Goal: Information Seeking & Learning: Learn about a topic

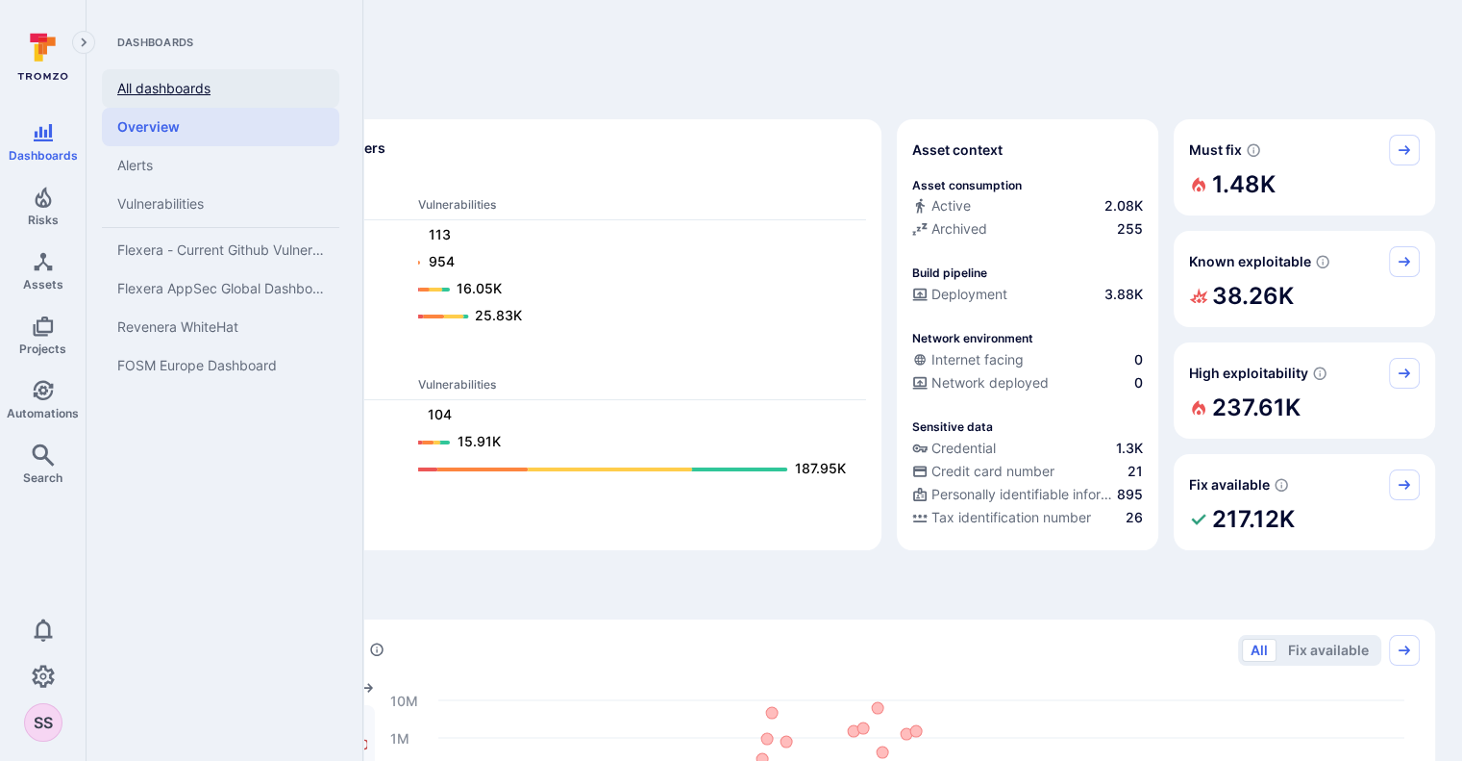
click at [200, 100] on link "All dashboards" at bounding box center [220, 88] width 237 height 38
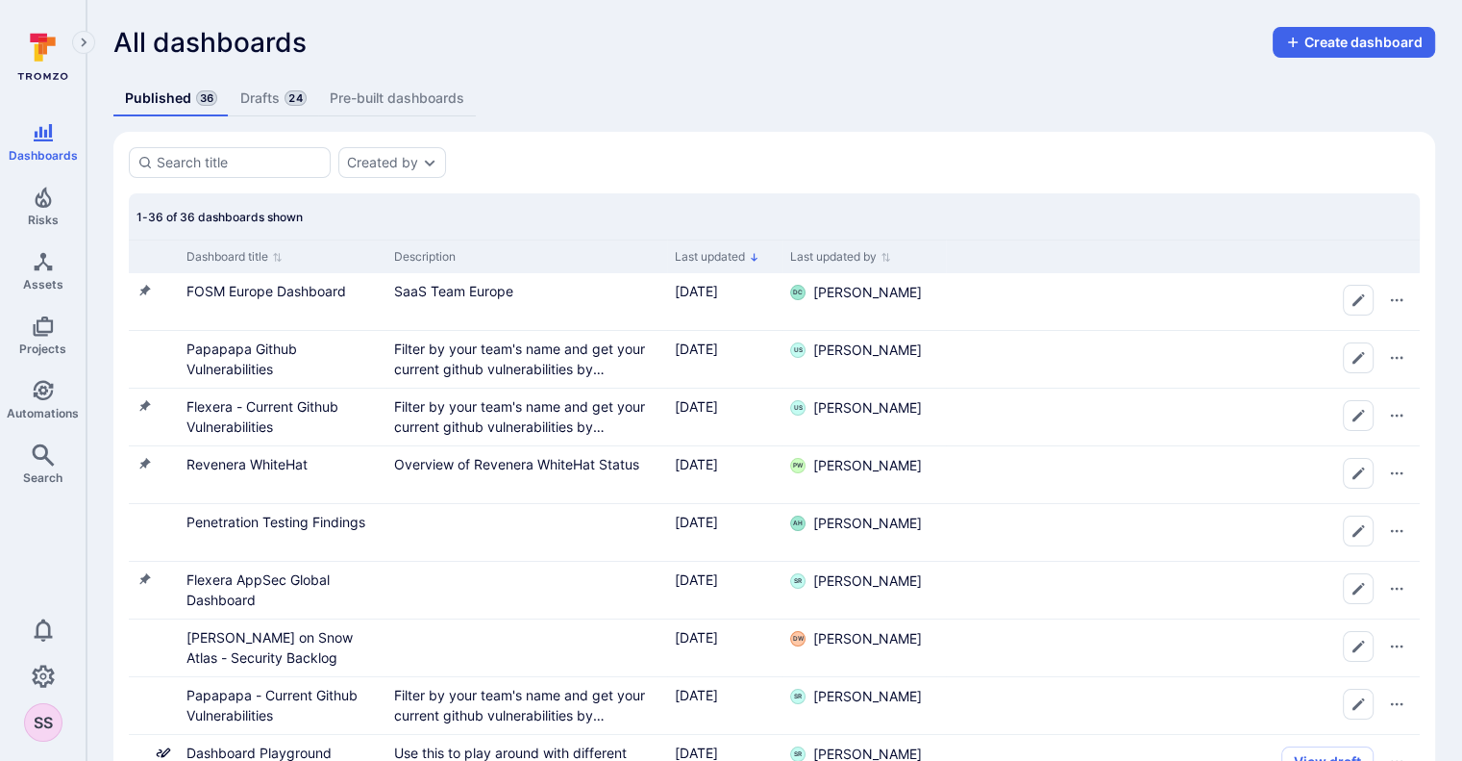
click at [287, 99] on span "24" at bounding box center [295, 97] width 21 height 15
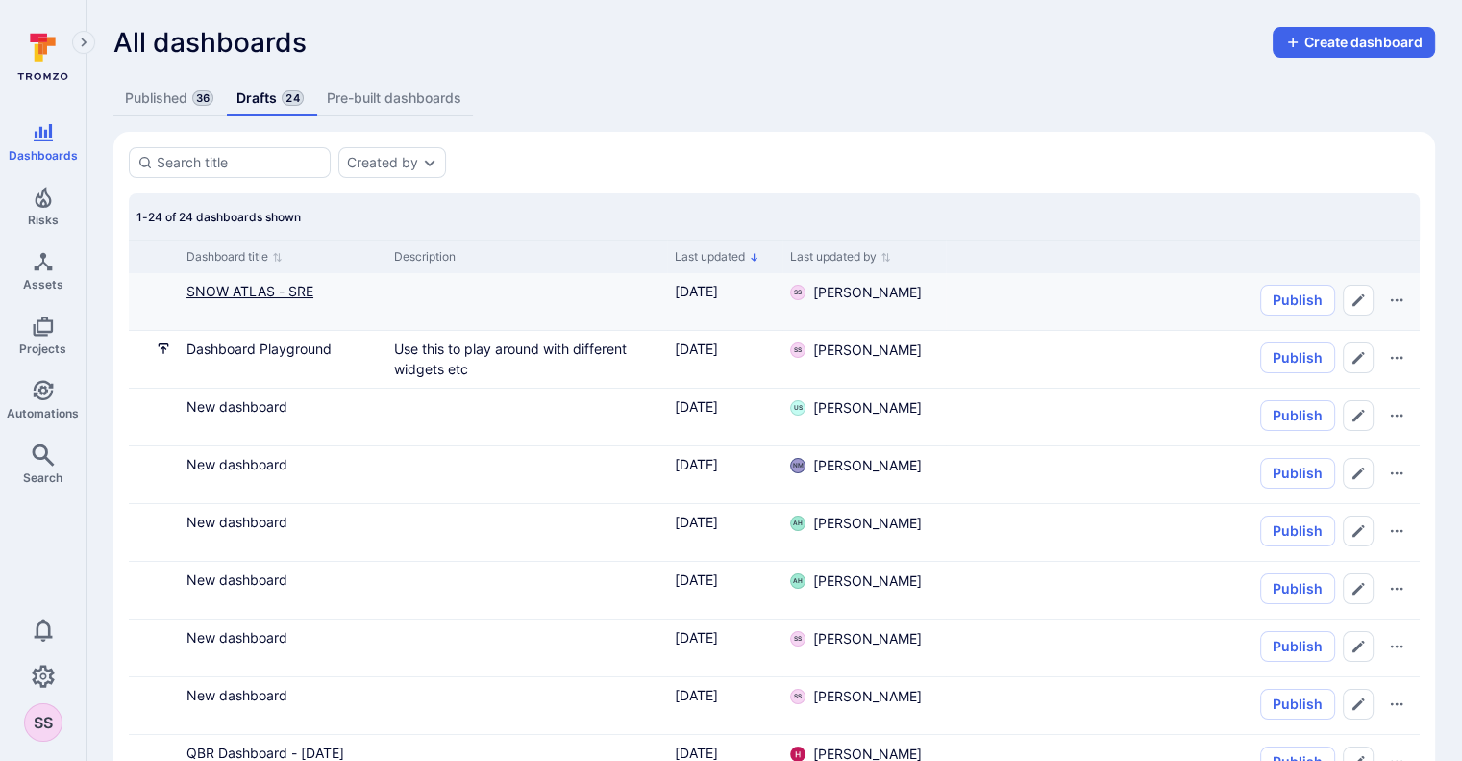
click at [303, 287] on link "SNOW ATLAS - SRE" at bounding box center [250, 291] width 127 height 16
click at [226, 296] on link "SNOW ATLAS - SRE" at bounding box center [250, 291] width 127 height 16
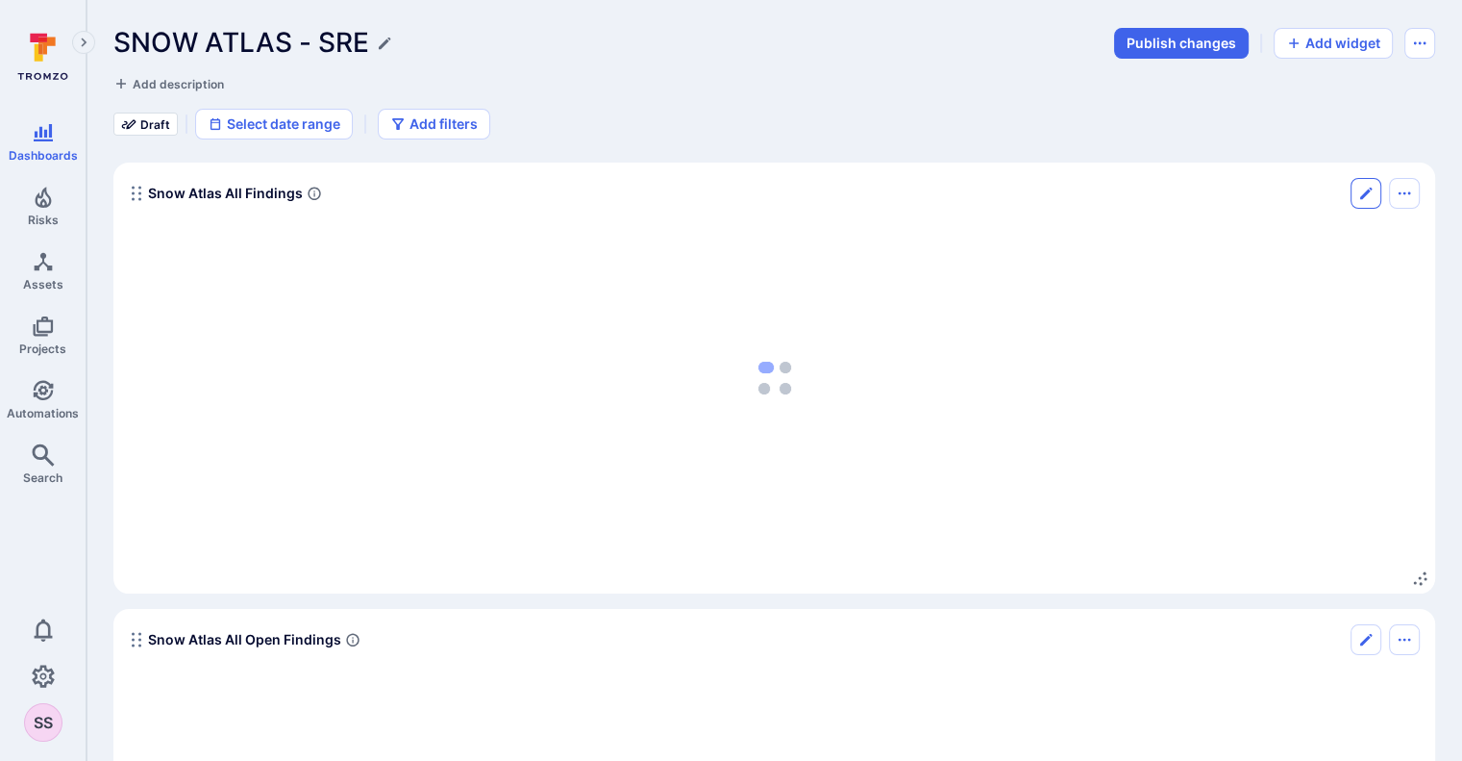
click at [1370, 196] on icon "Edit" at bounding box center [1366, 193] width 15 height 15
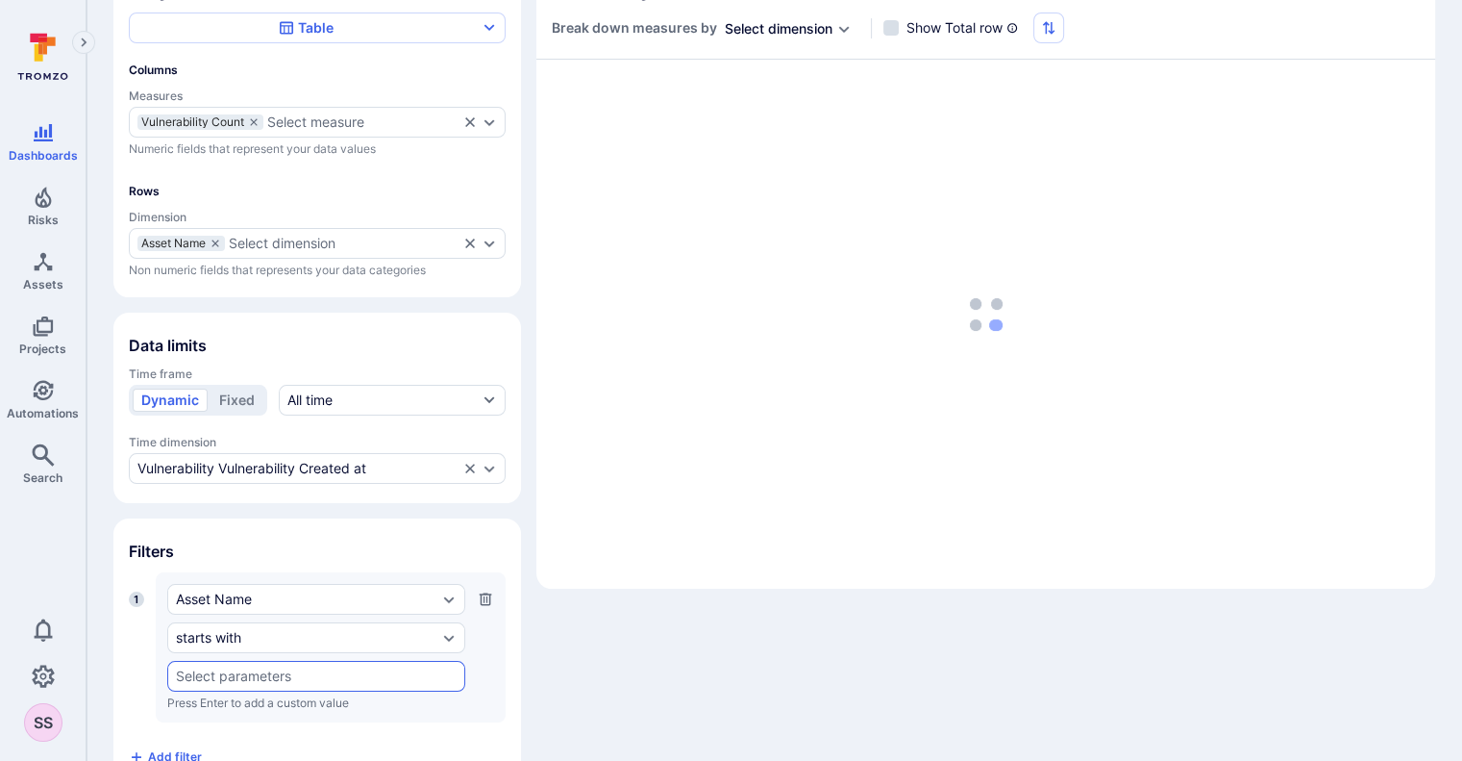
scroll to position [234, 0]
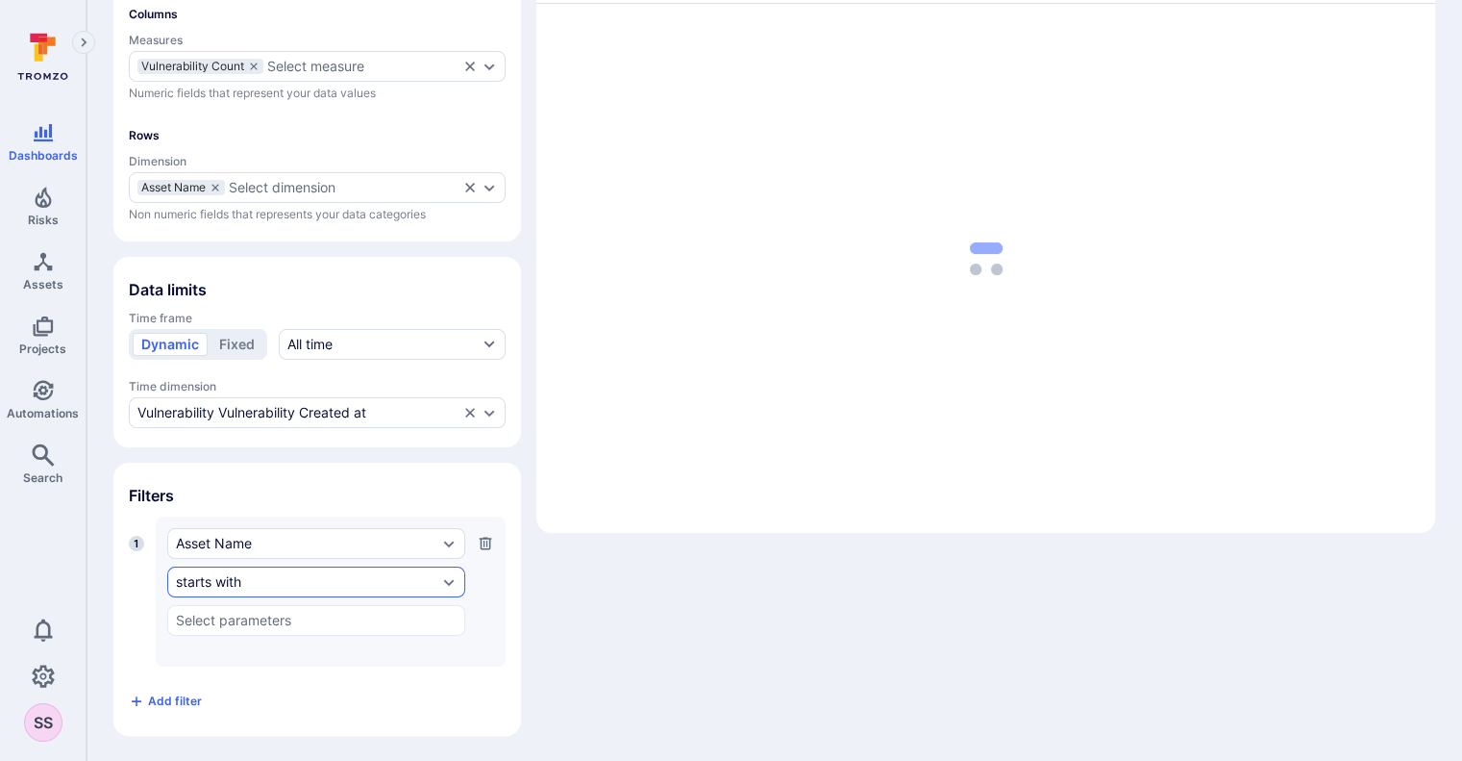
click at [286, 574] on div "starts with" at bounding box center [307, 581] width 262 height 15
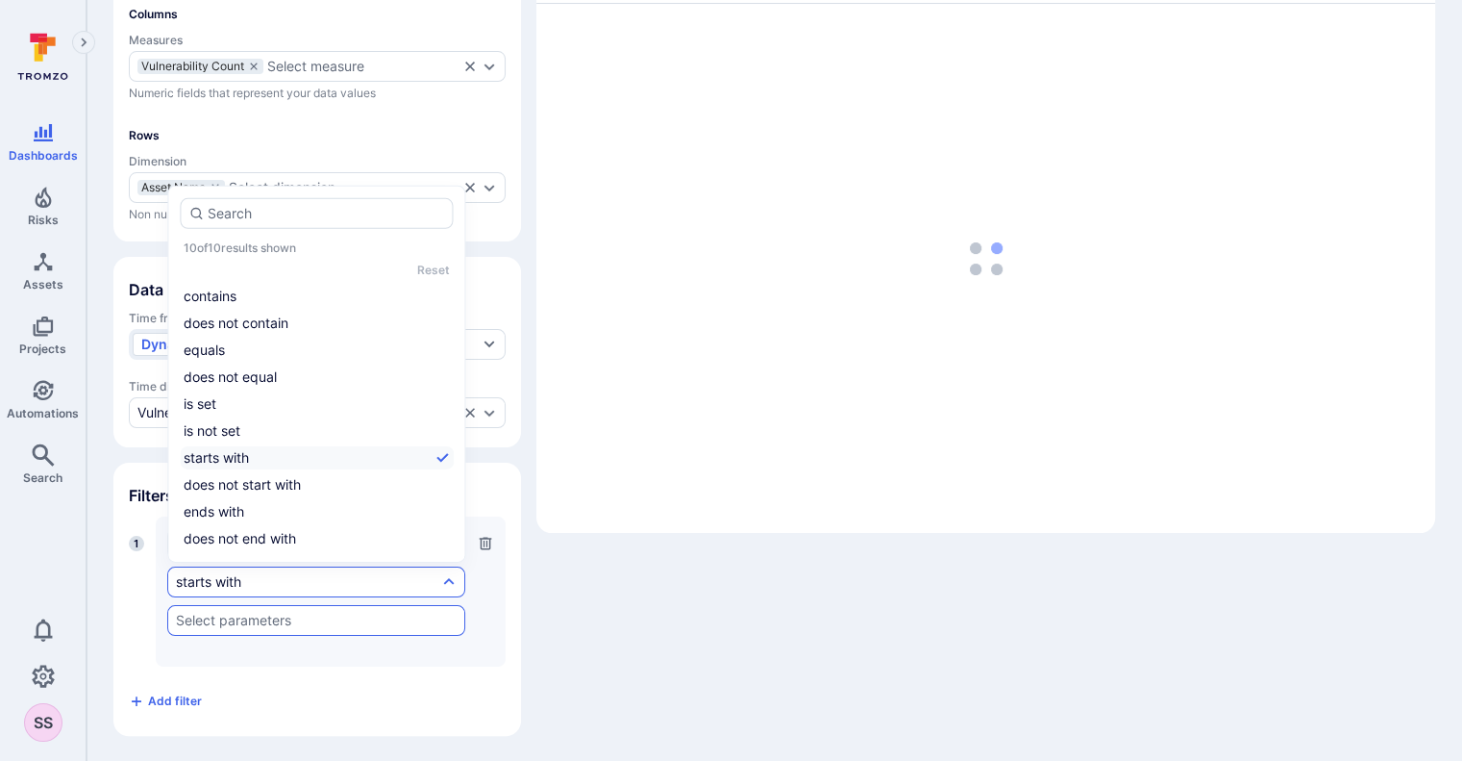
click at [273, 614] on input "text" at bounding box center [316, 619] width 281 height 15
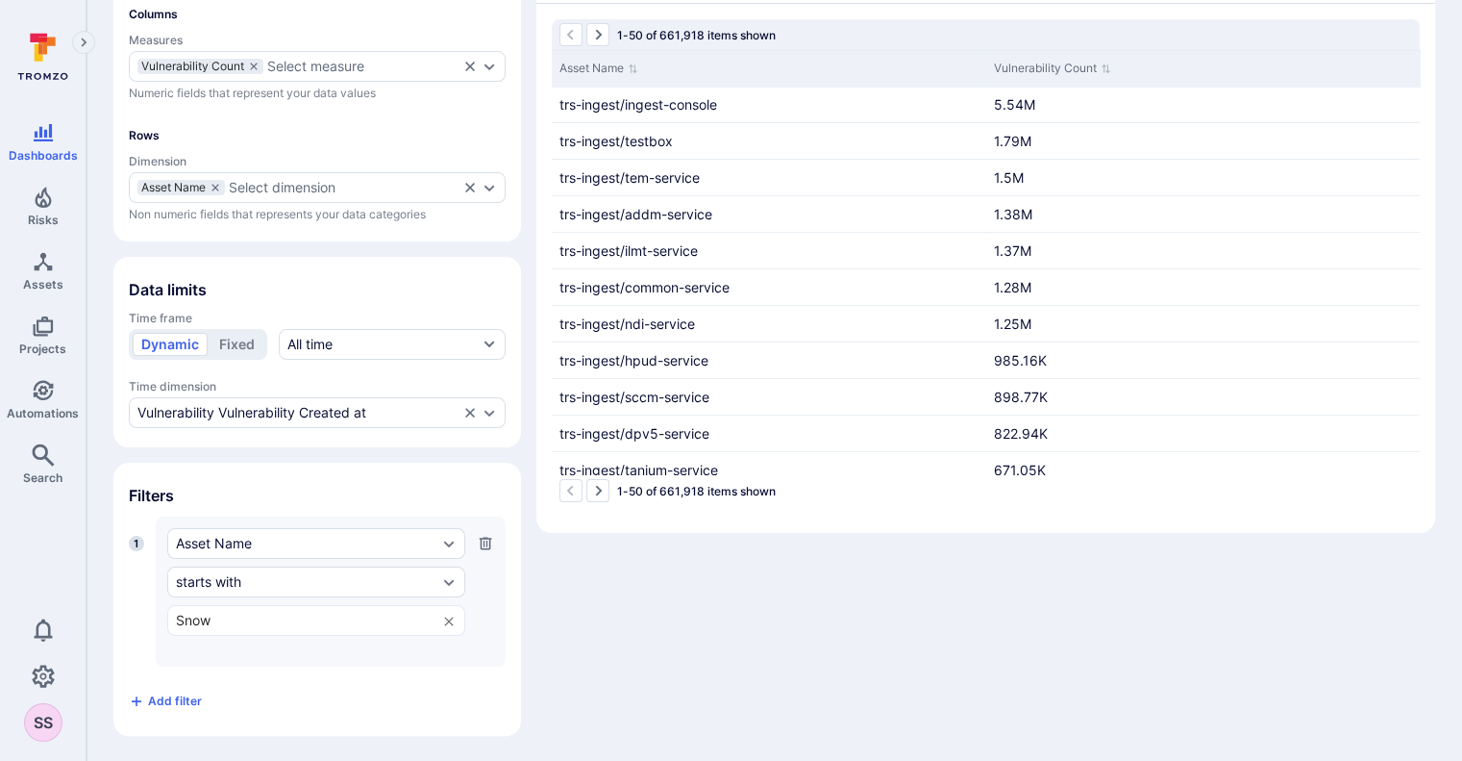
click at [608, 658] on div "Widget Table Columns Measures Vulnerability Count Select measure Numeric fields…" at bounding box center [774, 319] width 1322 height 833
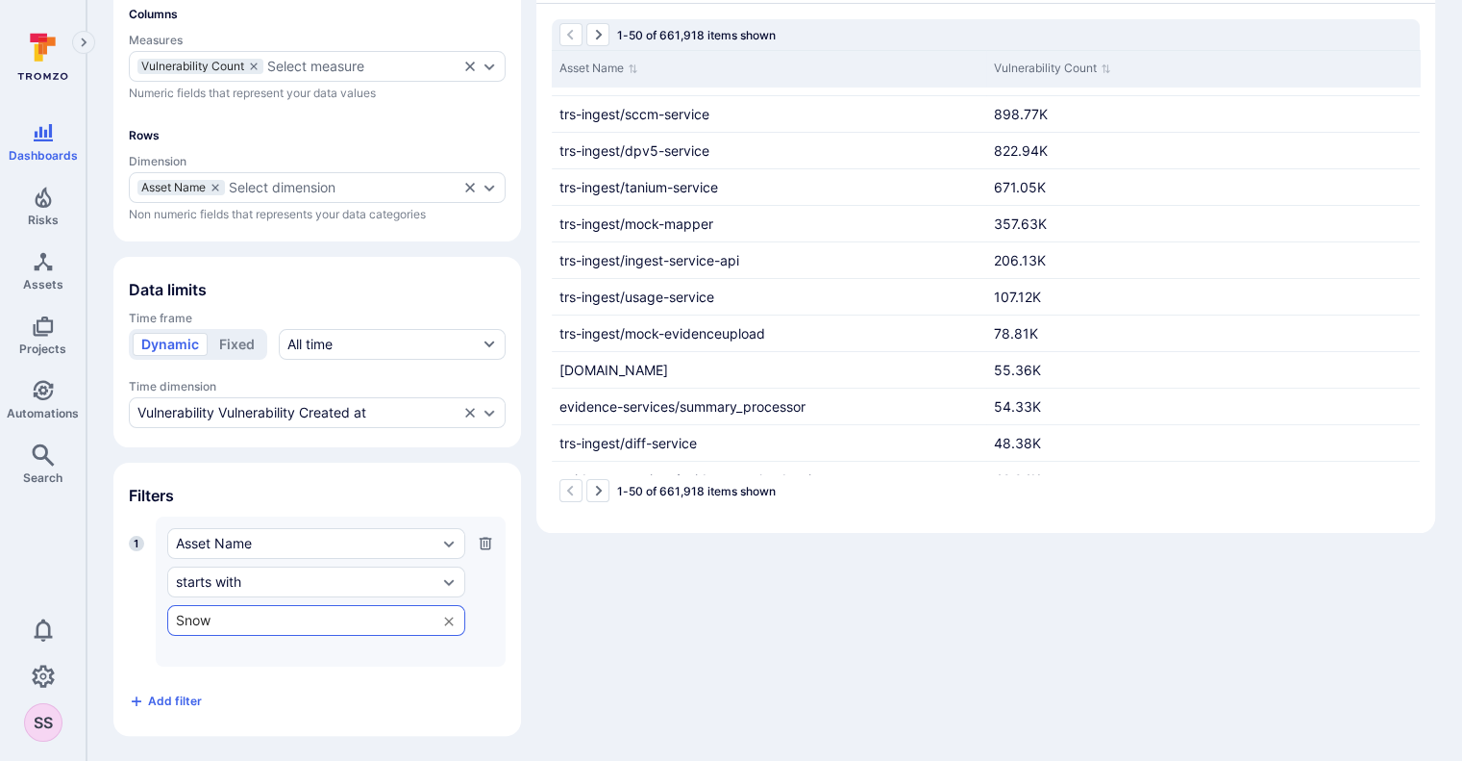
click at [306, 617] on input "Snow" at bounding box center [301, 619] width 251 height 15
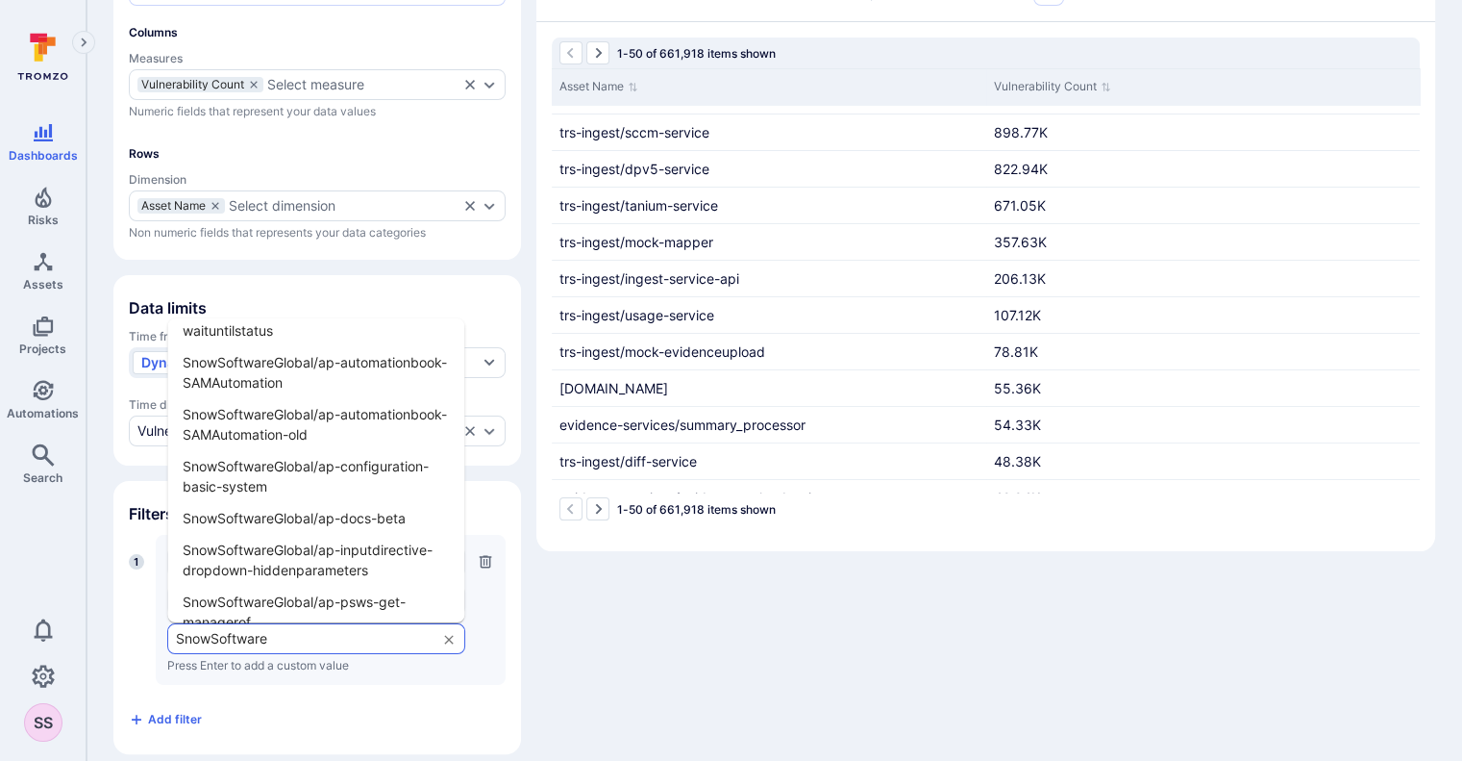
scroll to position [5632, 0]
type input "SnowSoftware"
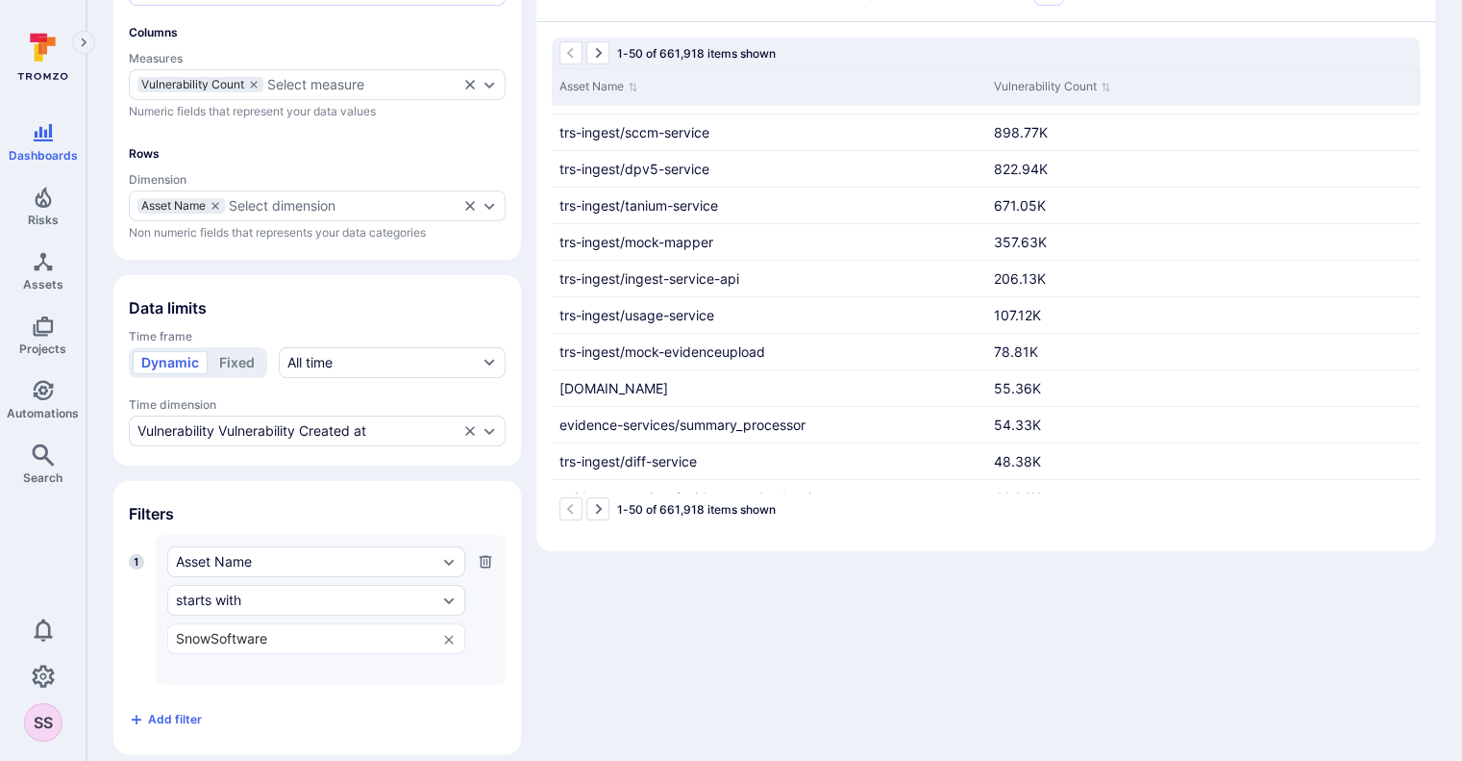
click at [586, 608] on div "Widget Table Columns Measures Vulnerability Count Select measure Numeric fields…" at bounding box center [774, 337] width 1322 height 833
click at [400, 623] on div "SnowSoftware ​" at bounding box center [316, 638] width 298 height 31
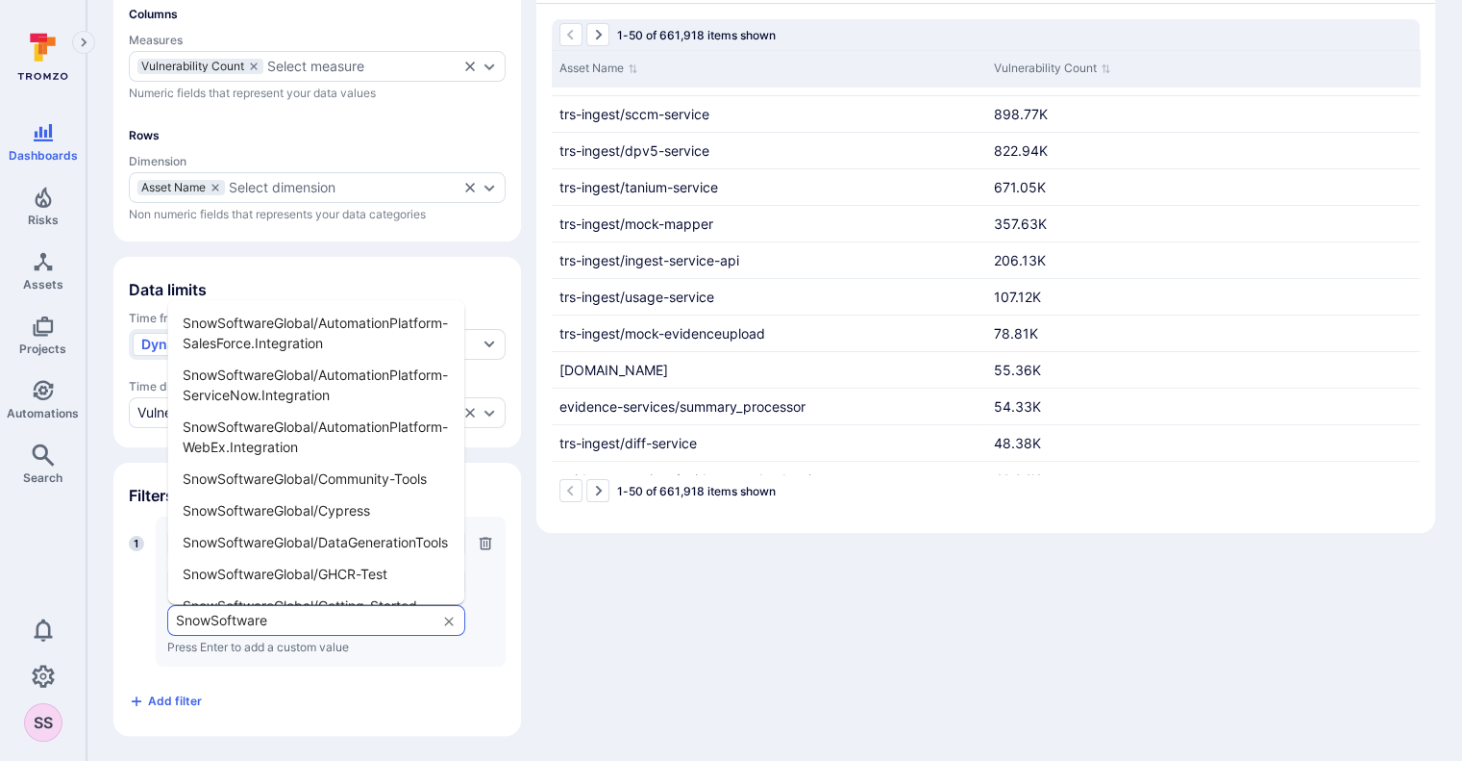
scroll to position [0, 0]
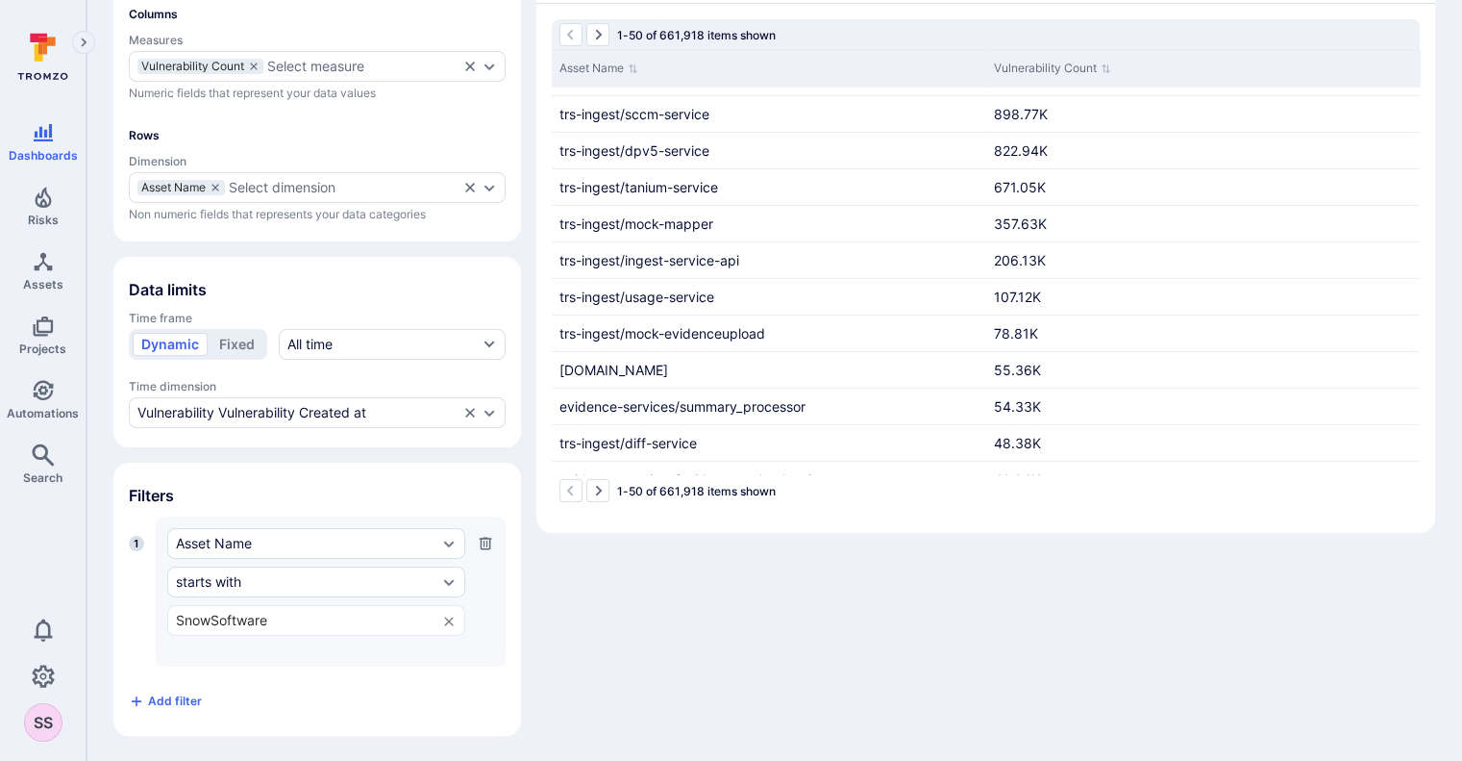
click at [580, 616] on div "Widget Table Columns Measures Vulnerability Count Select measure Numeric fields…" at bounding box center [774, 319] width 1322 height 833
click at [372, 574] on div "starts with" at bounding box center [307, 581] width 262 height 15
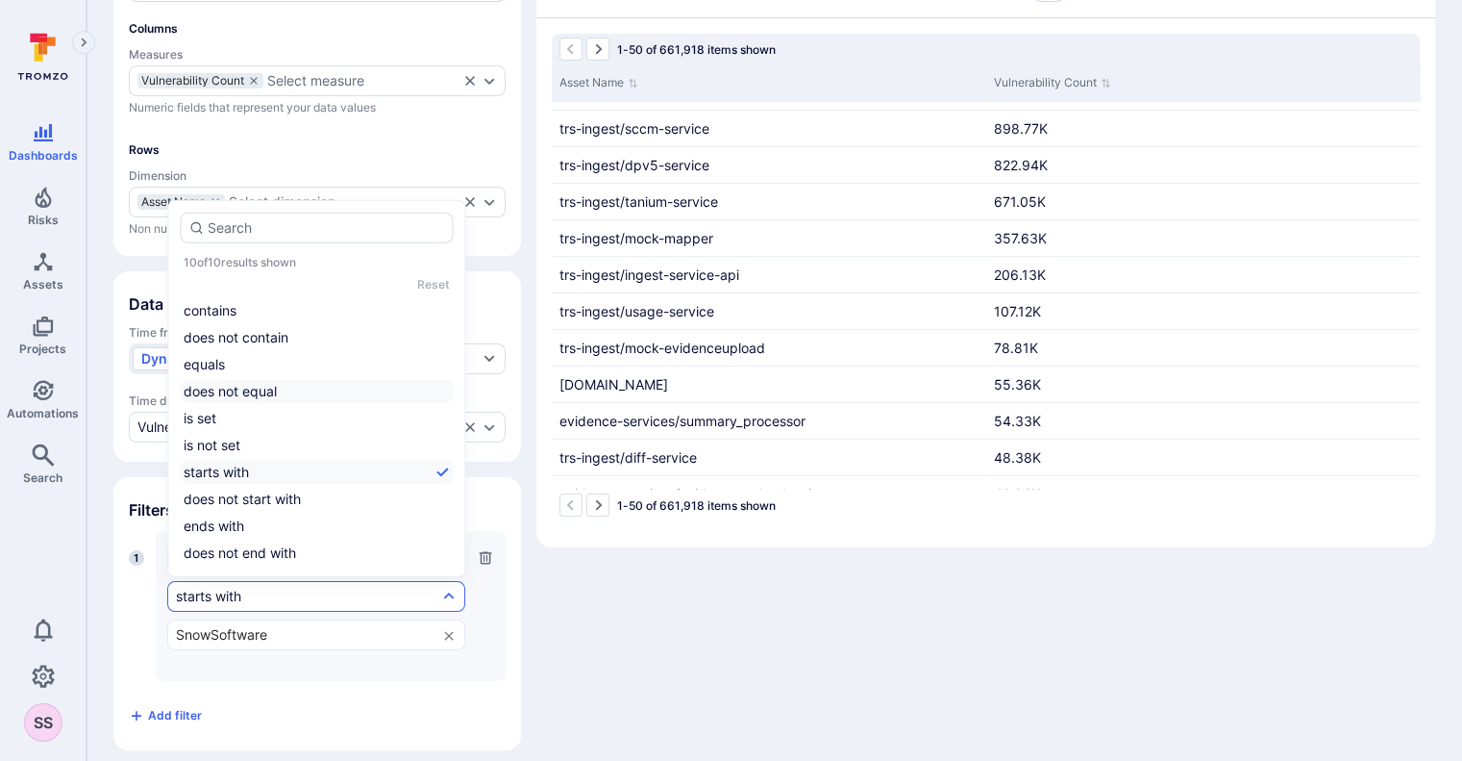
scroll to position [218, 0]
click at [324, 317] on li "contains" at bounding box center [317, 311] width 274 height 23
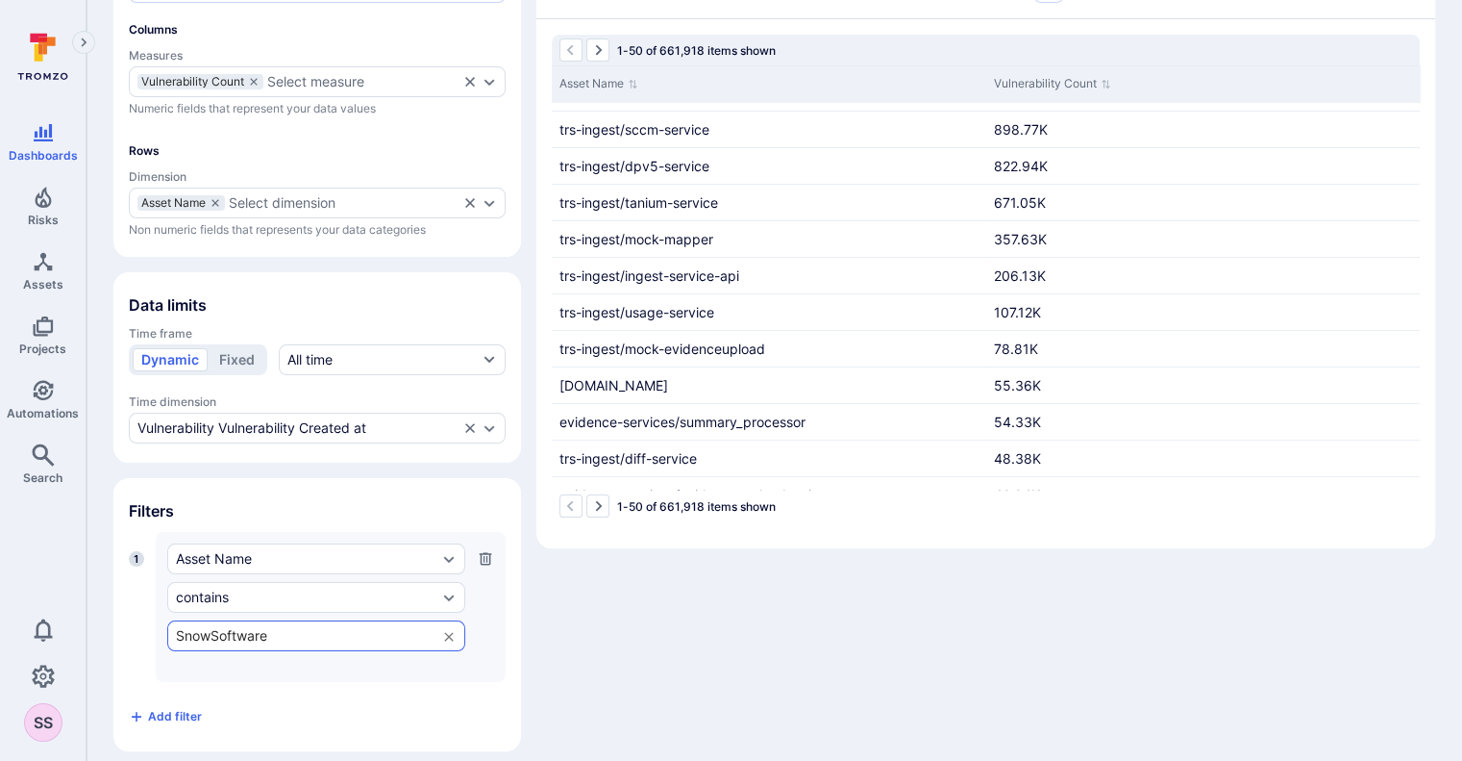
click at [300, 637] on input "SnowSoftware" at bounding box center [301, 635] width 251 height 15
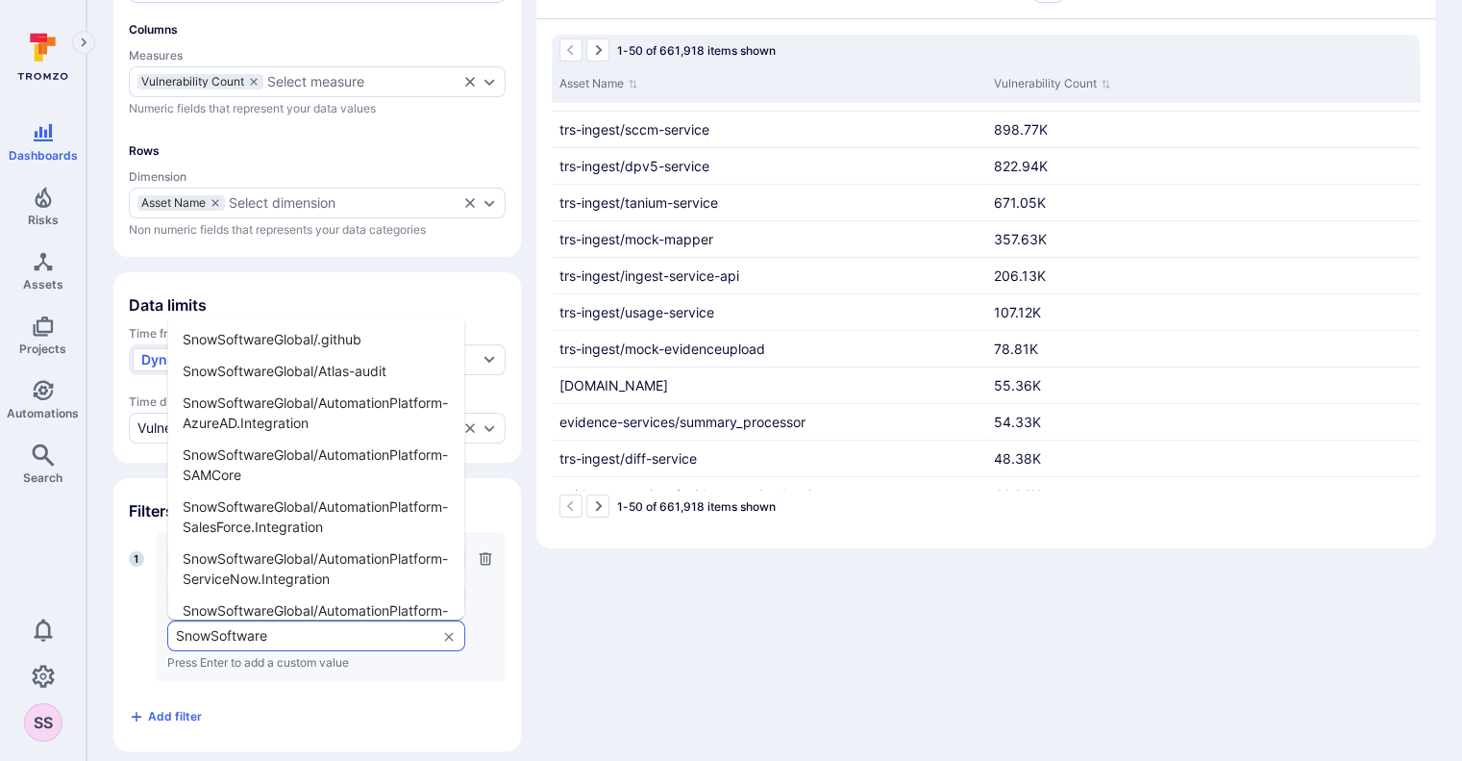
click at [300, 637] on input "SnowSoftware" at bounding box center [301, 635] width 251 height 15
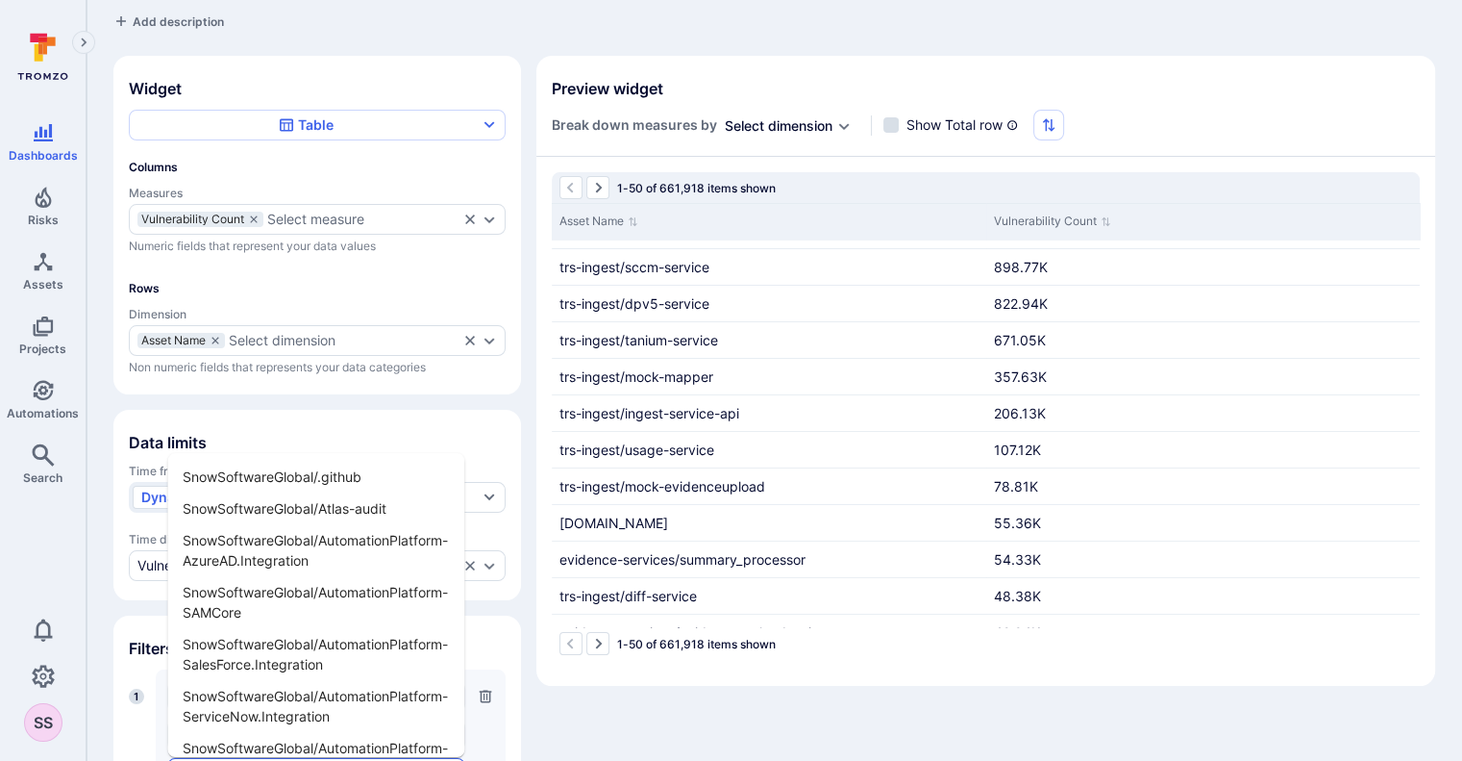
scroll to position [234, 0]
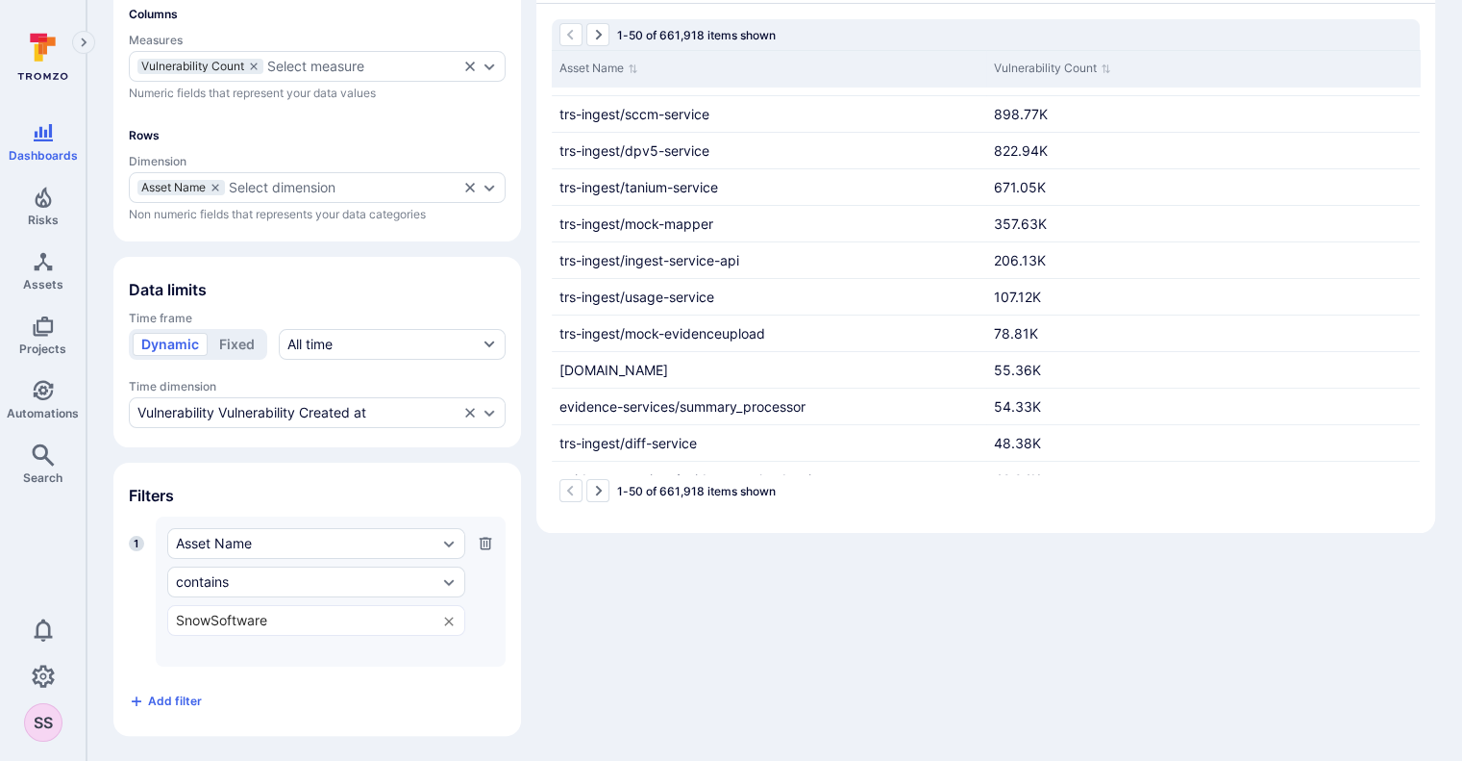
click at [561, 593] on div "Widget Table Columns Measures Vulnerability Count Select measure Numeric fields…" at bounding box center [774, 319] width 1322 height 833
click at [336, 572] on div "contains" at bounding box center [316, 581] width 298 height 31
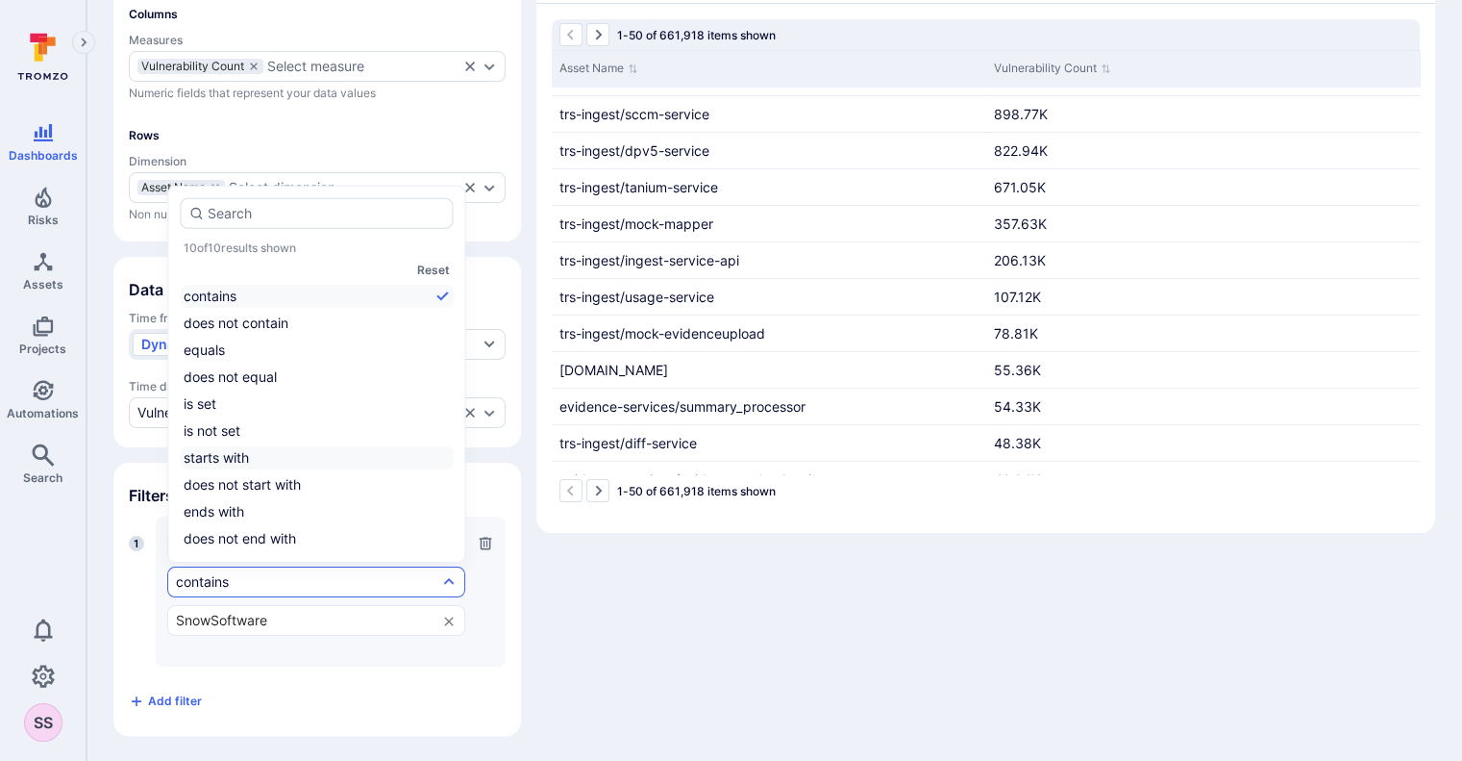
click at [282, 466] on li "starts with" at bounding box center [317, 457] width 274 height 23
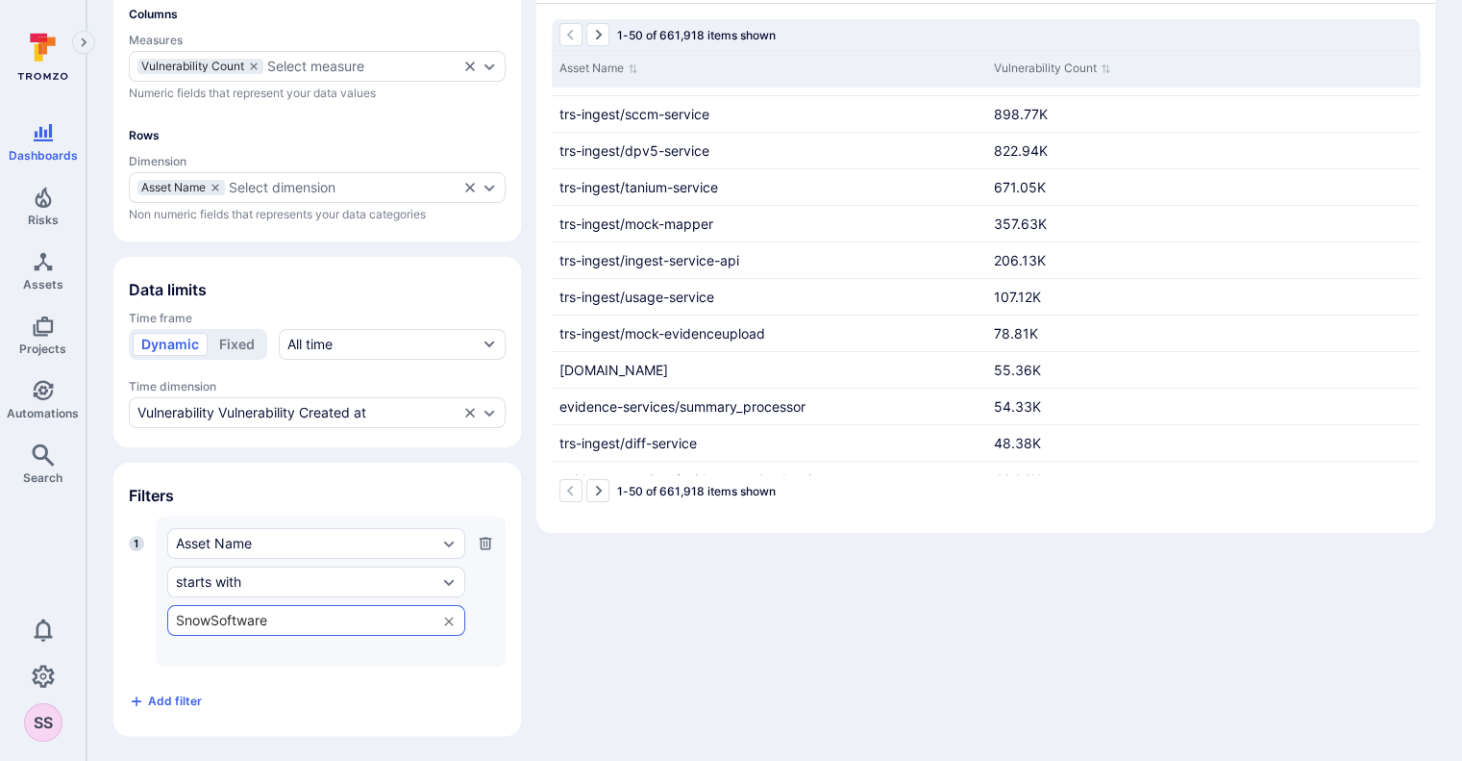
click at [323, 607] on div "SnowSoftware ​" at bounding box center [316, 620] width 298 height 31
click at [471, 612] on div "Asset Name starts with SnowSoftware ​ Press Enter to add a custom value" at bounding box center [331, 591] width 350 height 150
click at [21, 716] on div "SS" at bounding box center [43, 722] width 86 height 38
click at [28, 719] on div "SS" at bounding box center [43, 722] width 38 height 38
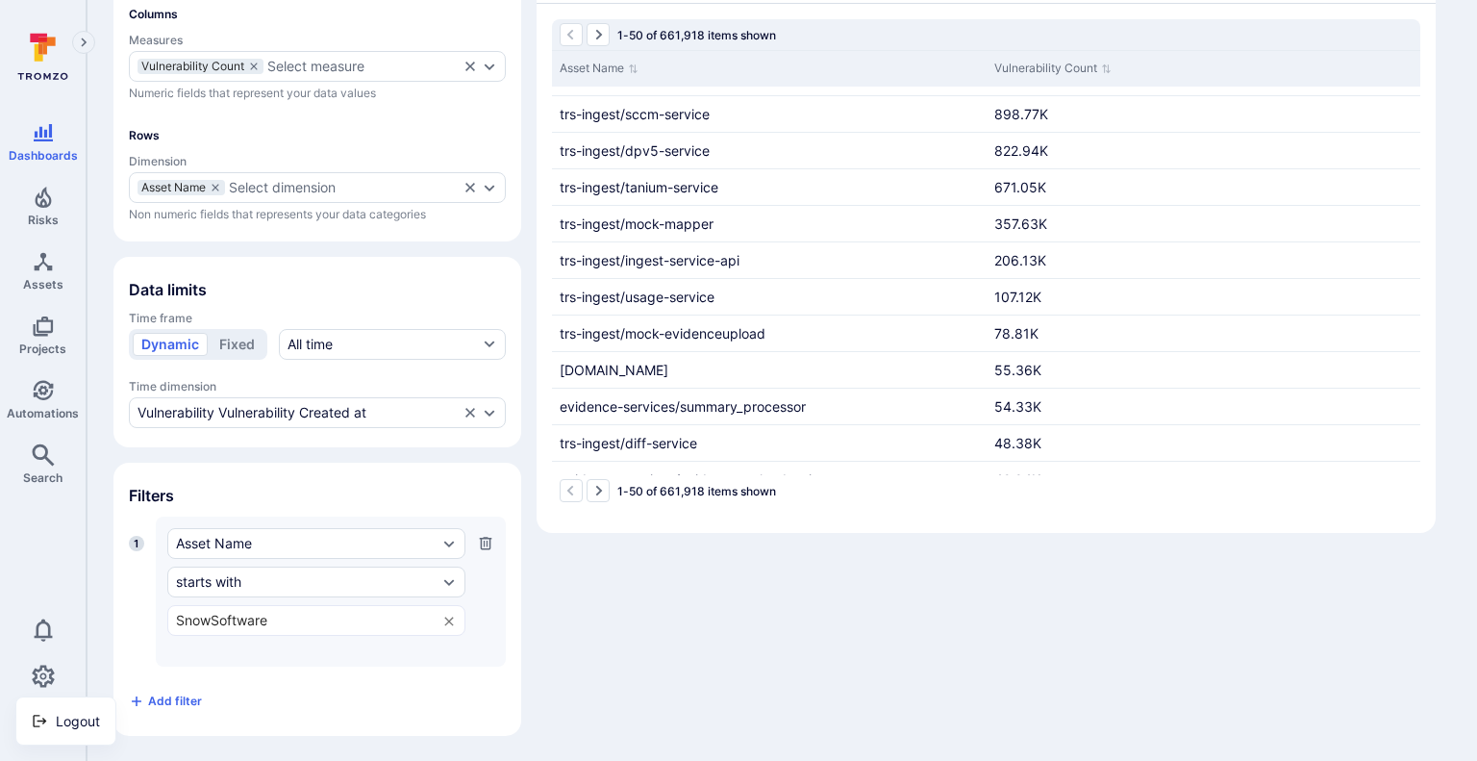
click at [43, 678] on div at bounding box center [738, 380] width 1477 height 761
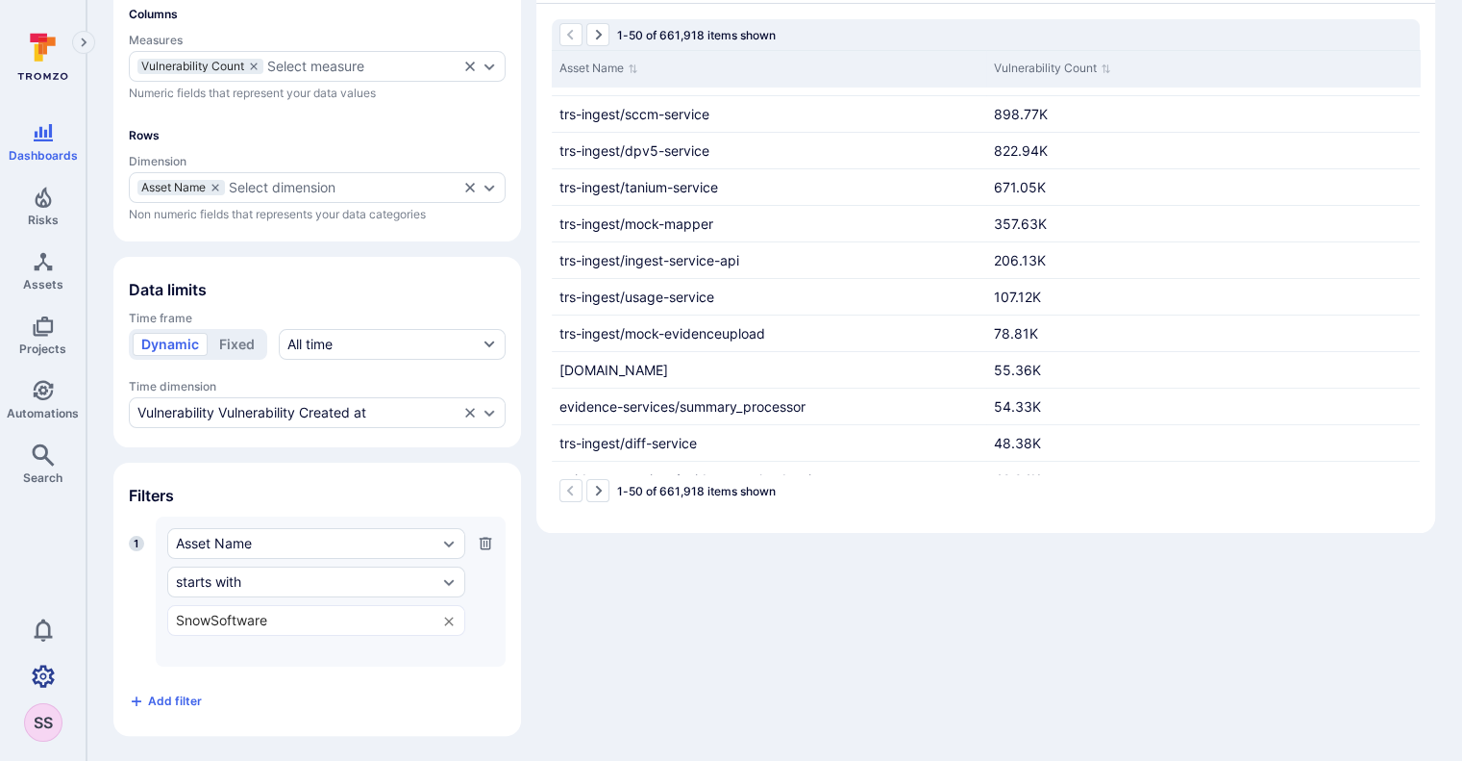
click at [43, 678] on icon "Settings" at bounding box center [43, 675] width 23 height 22
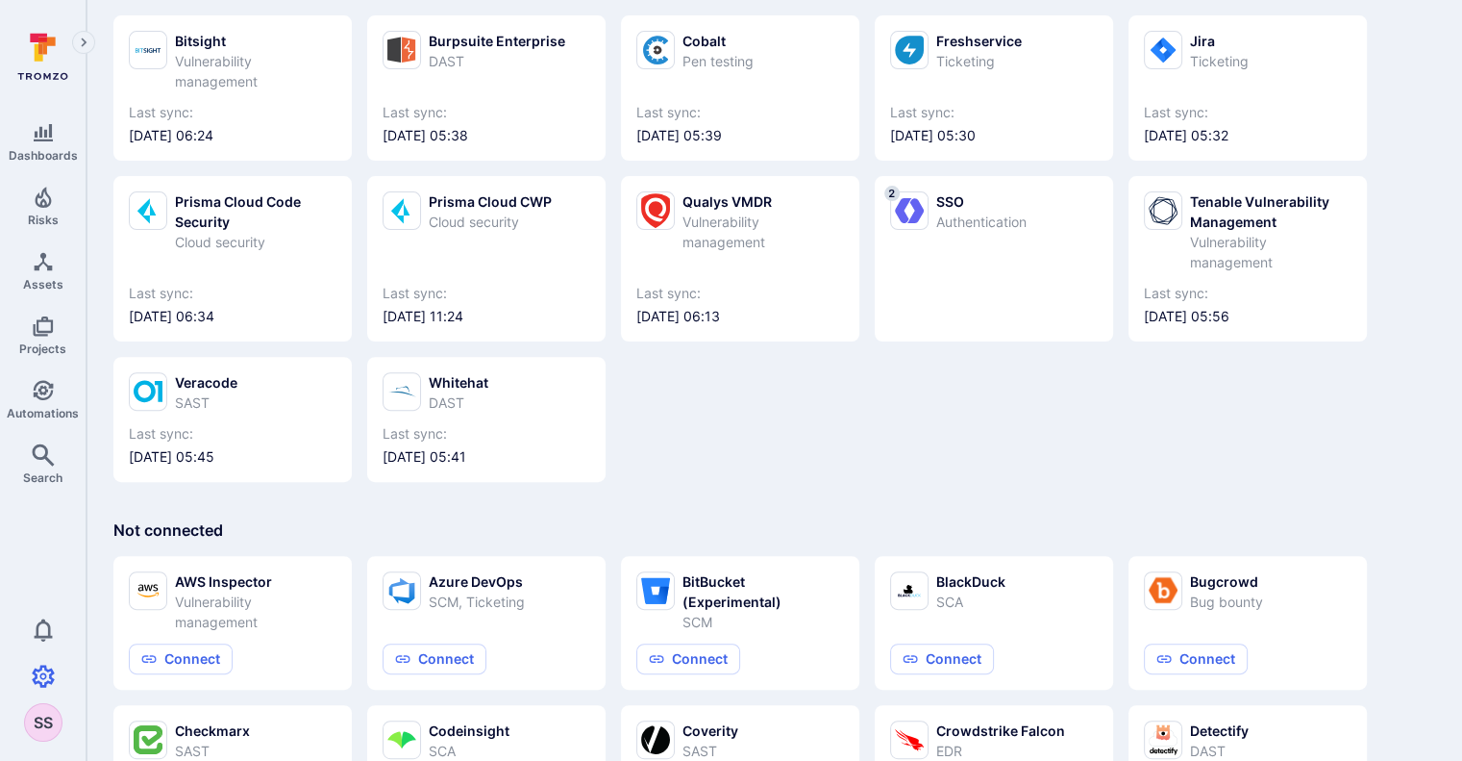
scroll to position [598, 0]
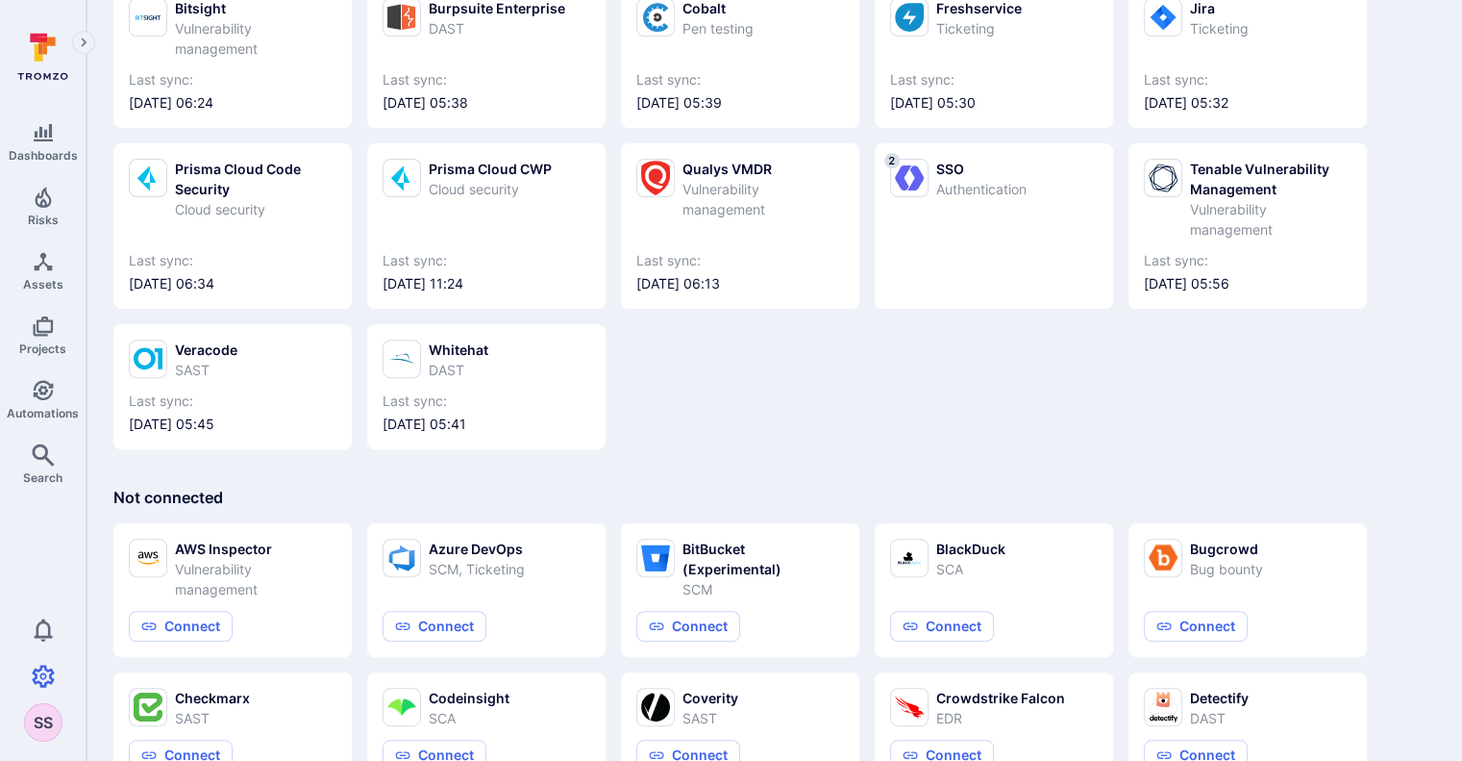
click at [40, 711] on div "SS" at bounding box center [43, 722] width 38 height 38
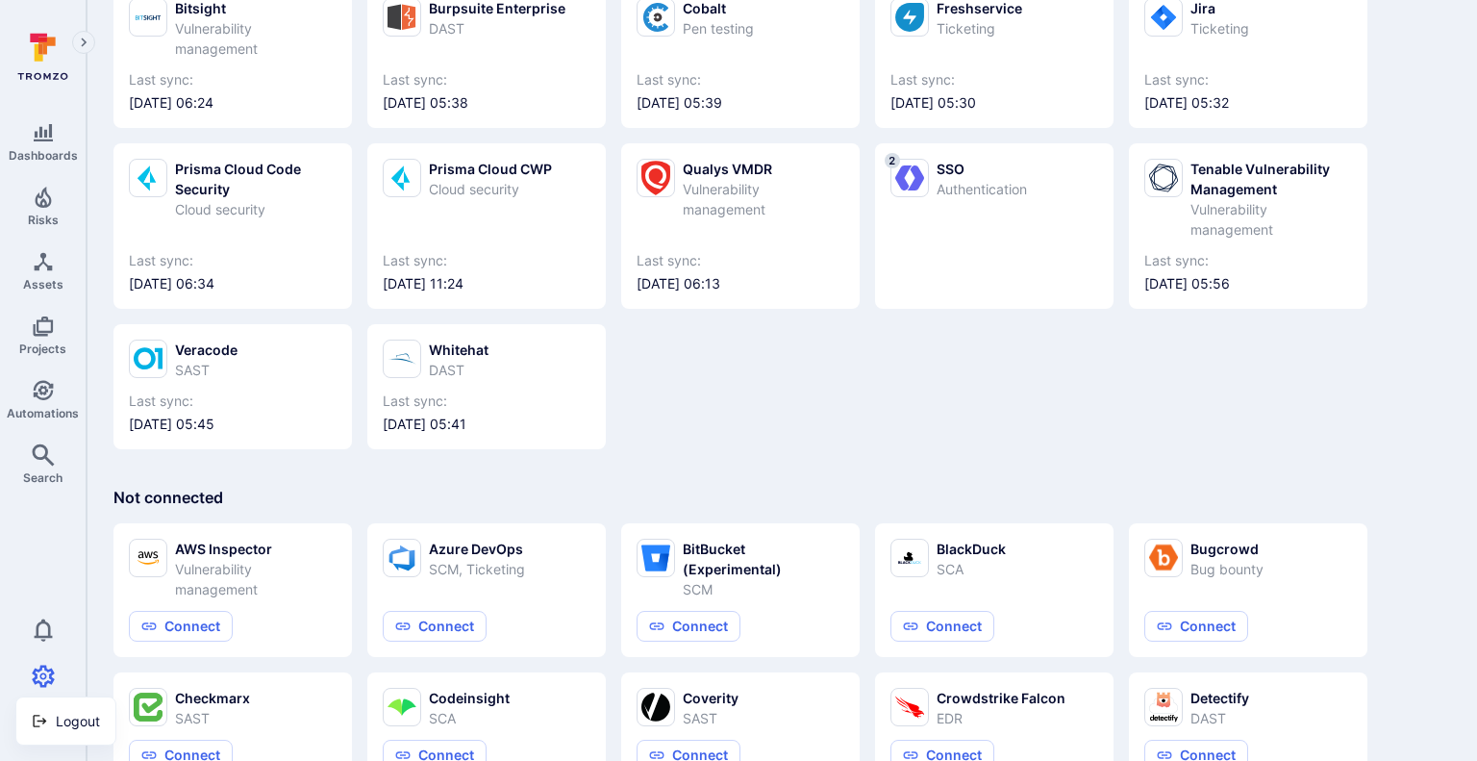
click at [45, 668] on div at bounding box center [738, 380] width 1477 height 761
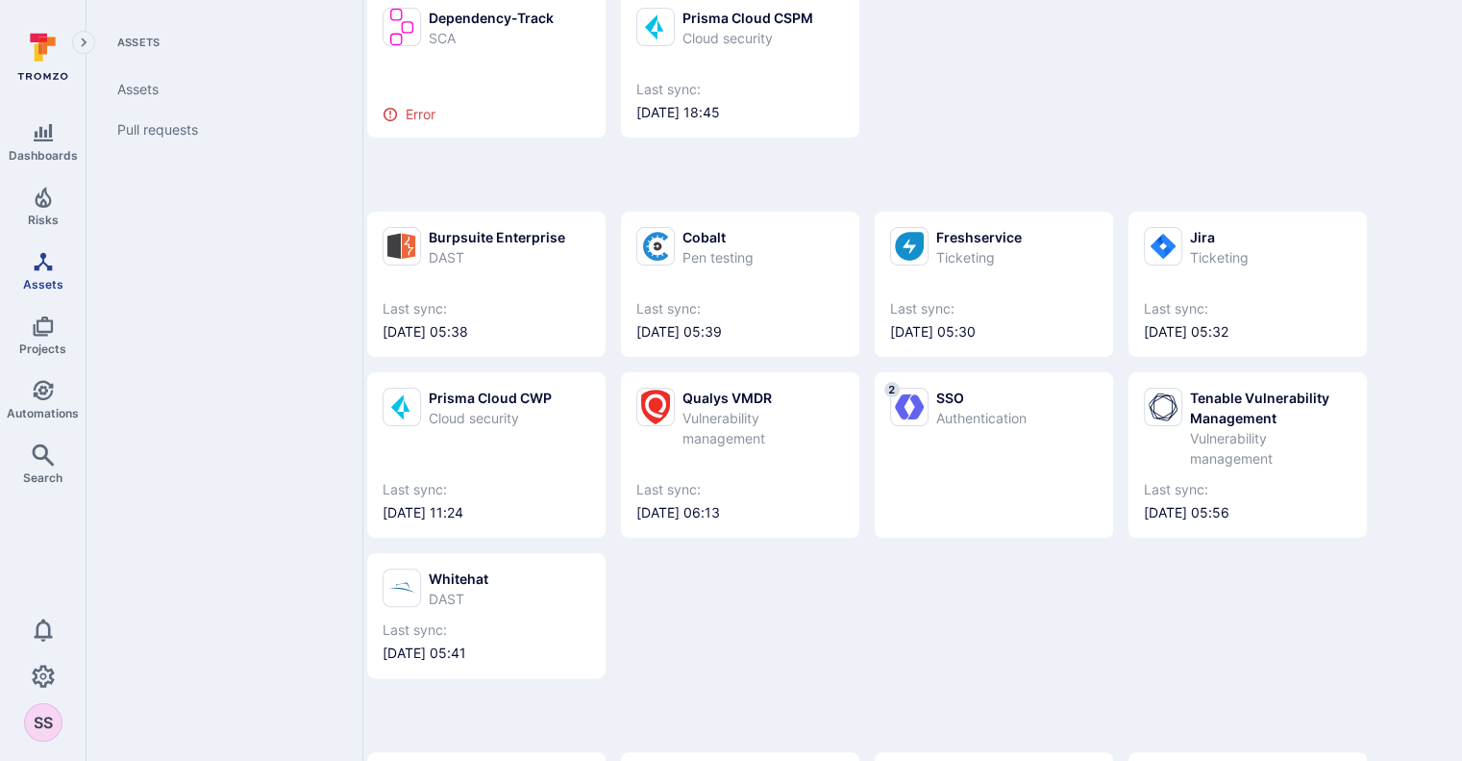
scroll to position [365, 0]
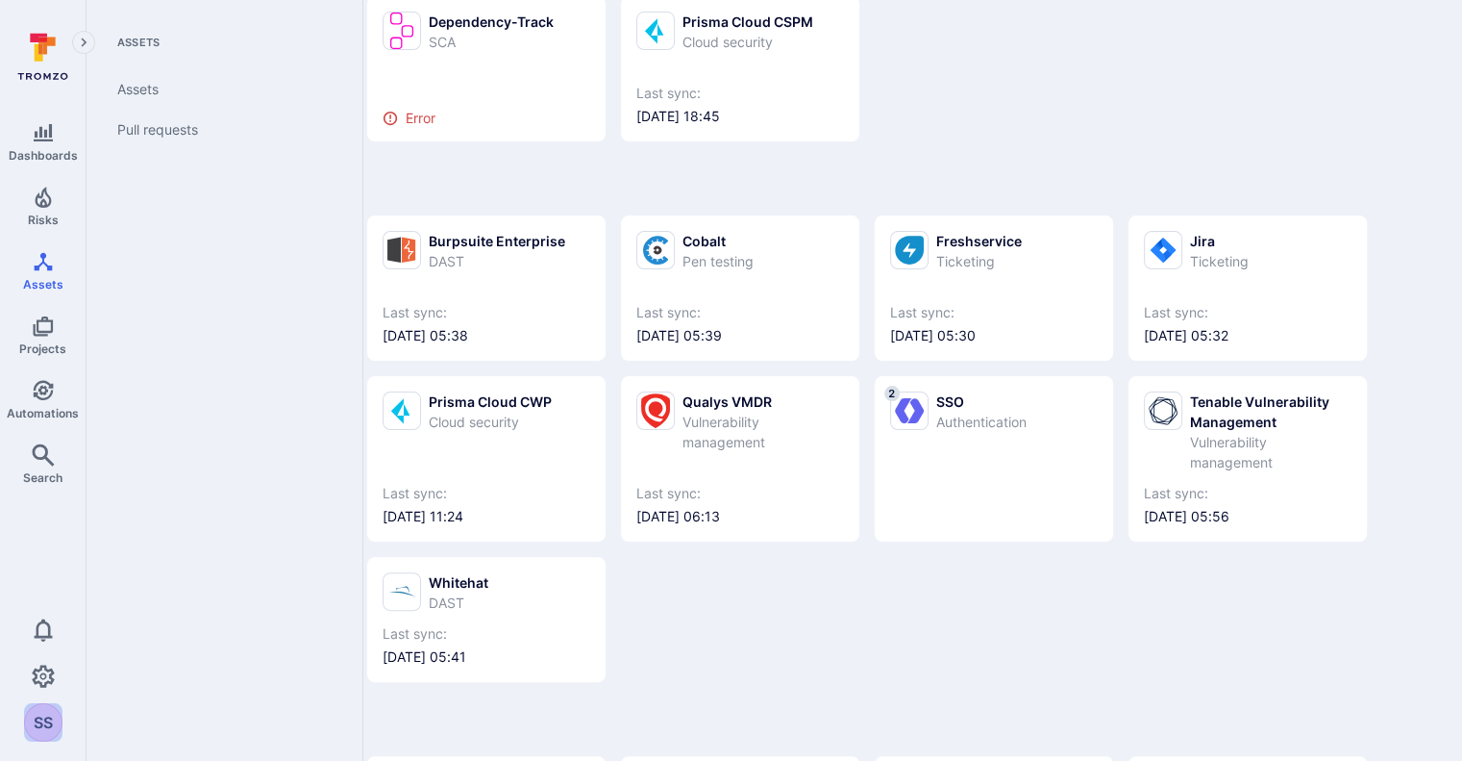
click at [38, 722] on div "SS" at bounding box center [43, 722] width 38 height 38
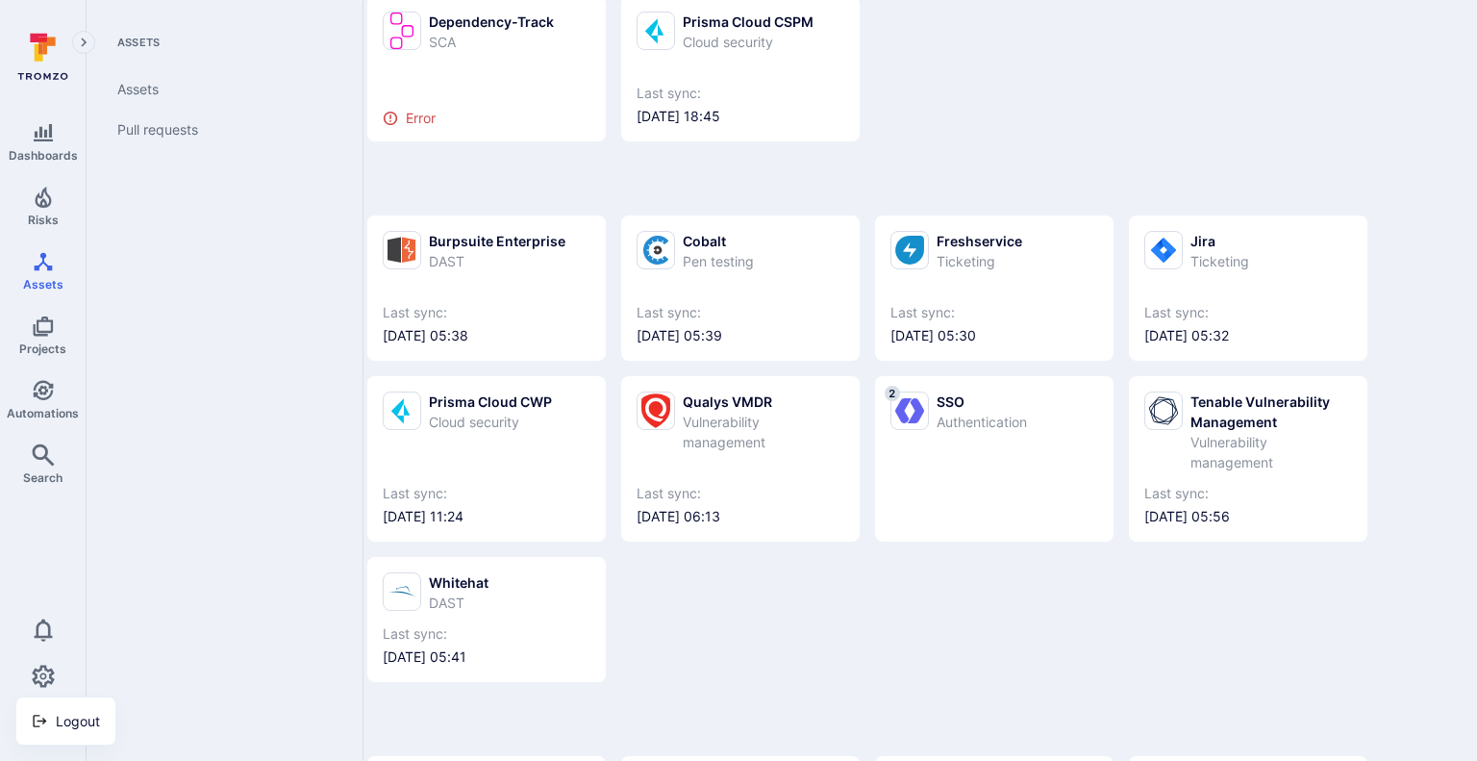
click at [53, 680] on div at bounding box center [738, 380] width 1477 height 761
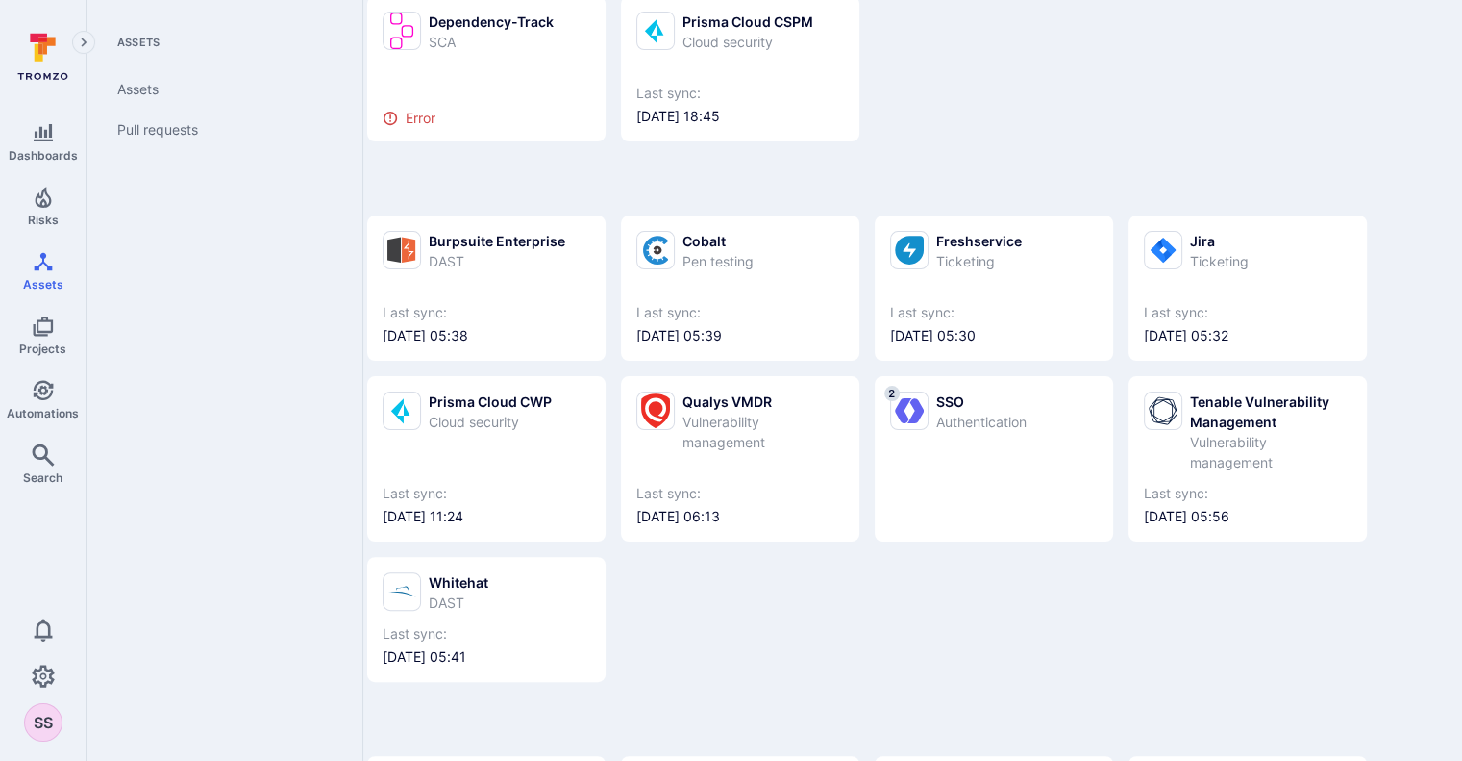
click at [53, 680] on icon "Settings" at bounding box center [43, 675] width 23 height 22
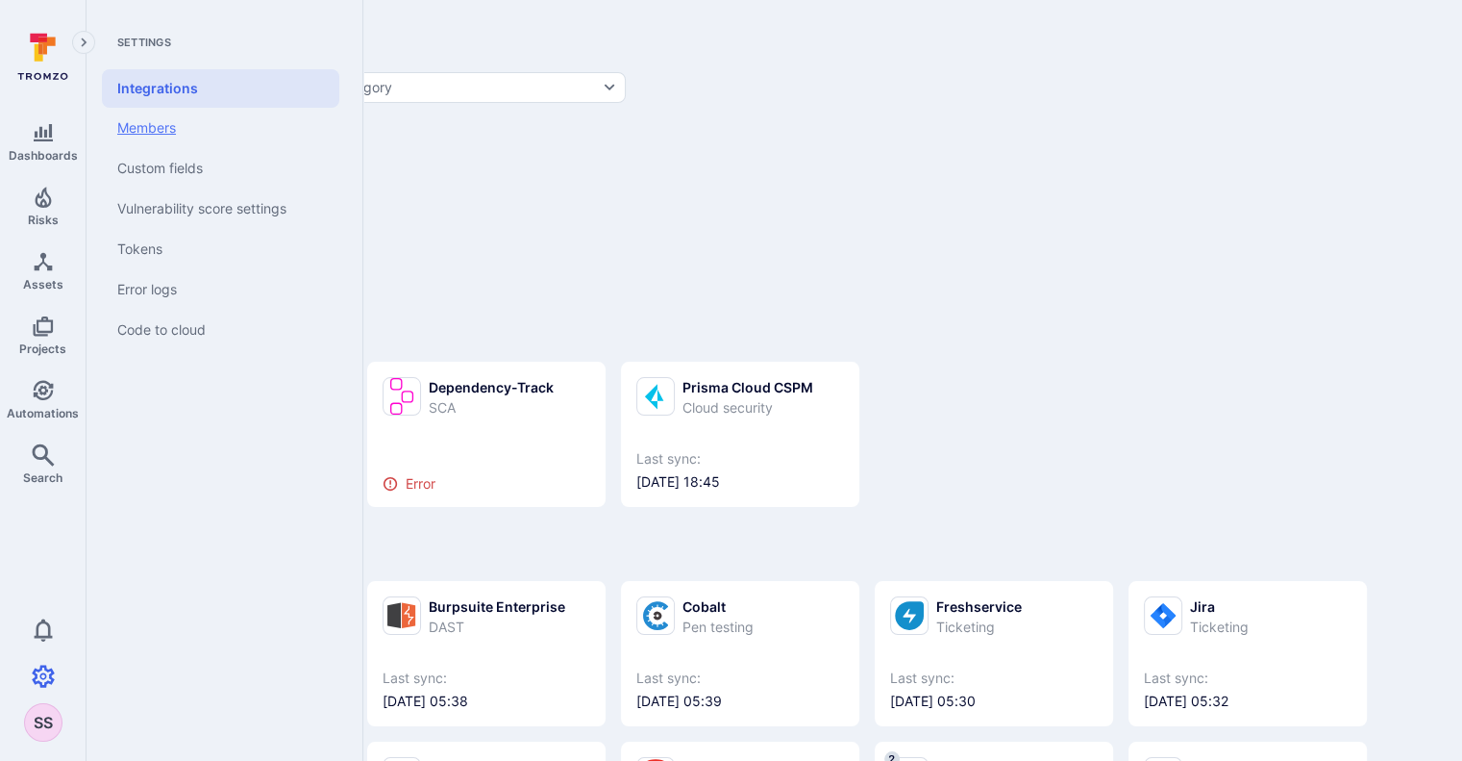
click at [211, 117] on link "Members" at bounding box center [220, 128] width 237 height 40
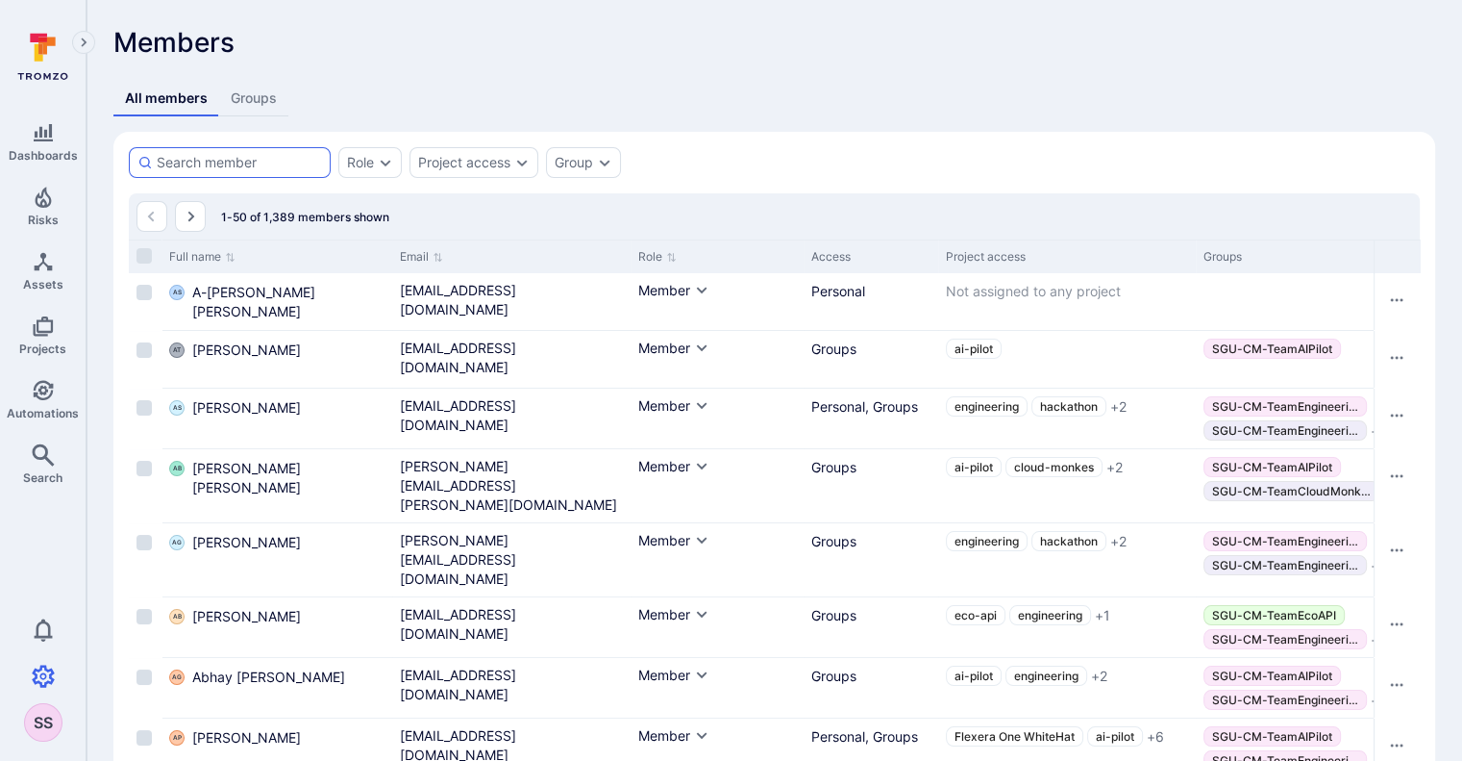
click at [225, 152] on div at bounding box center [230, 162] width 202 height 31
click at [225, 153] on input at bounding box center [239, 162] width 165 height 19
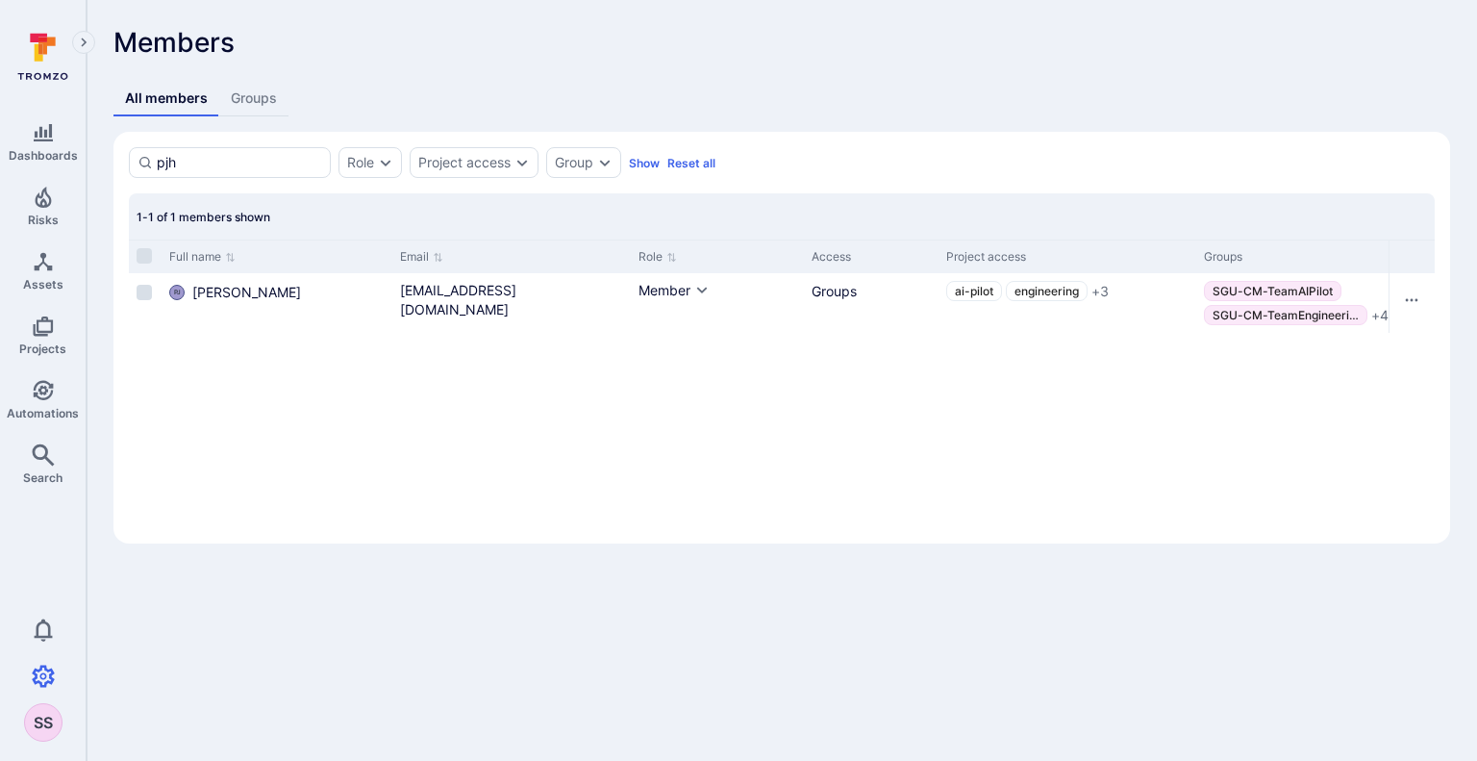
type input "pjh"
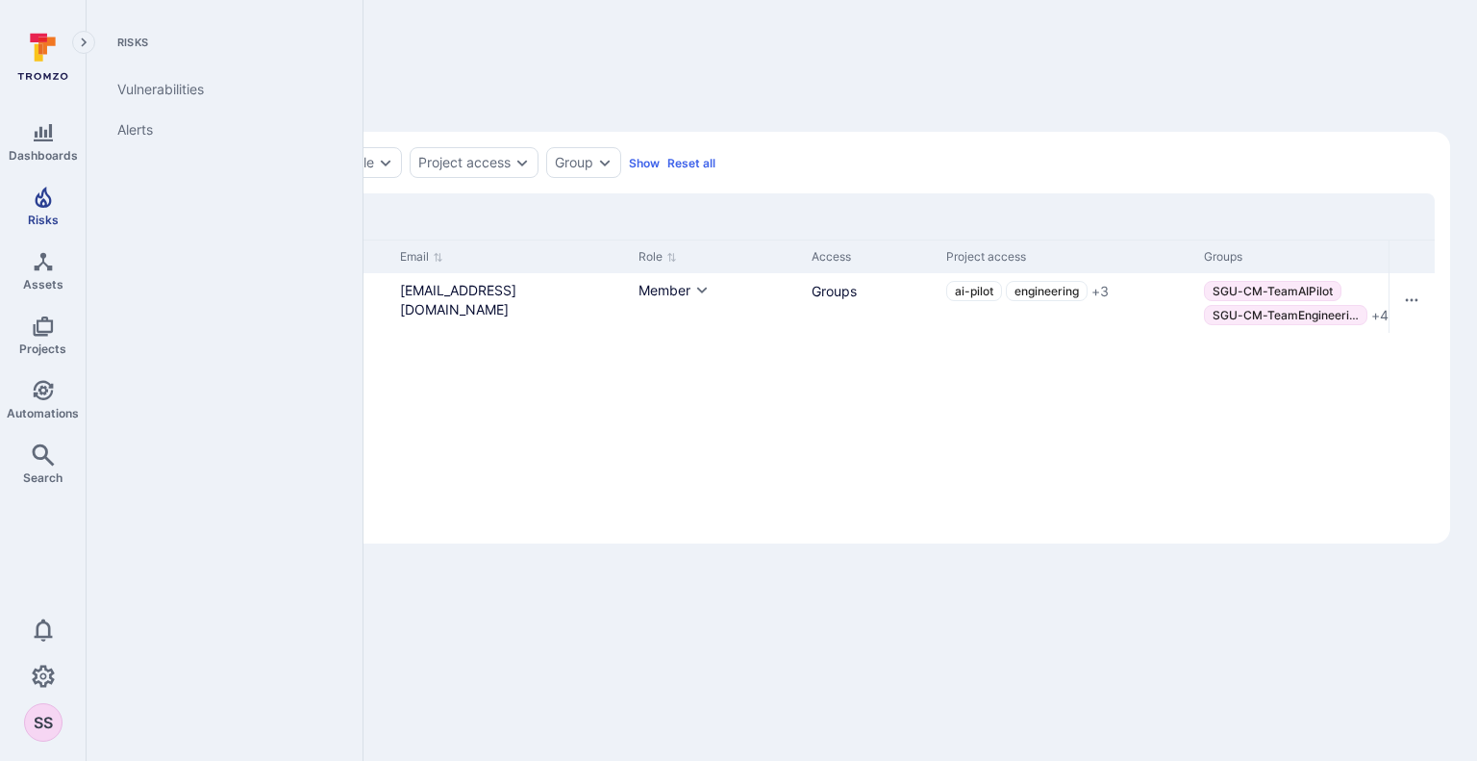
click at [66, 191] on link "Risks" at bounding box center [43, 206] width 86 height 57
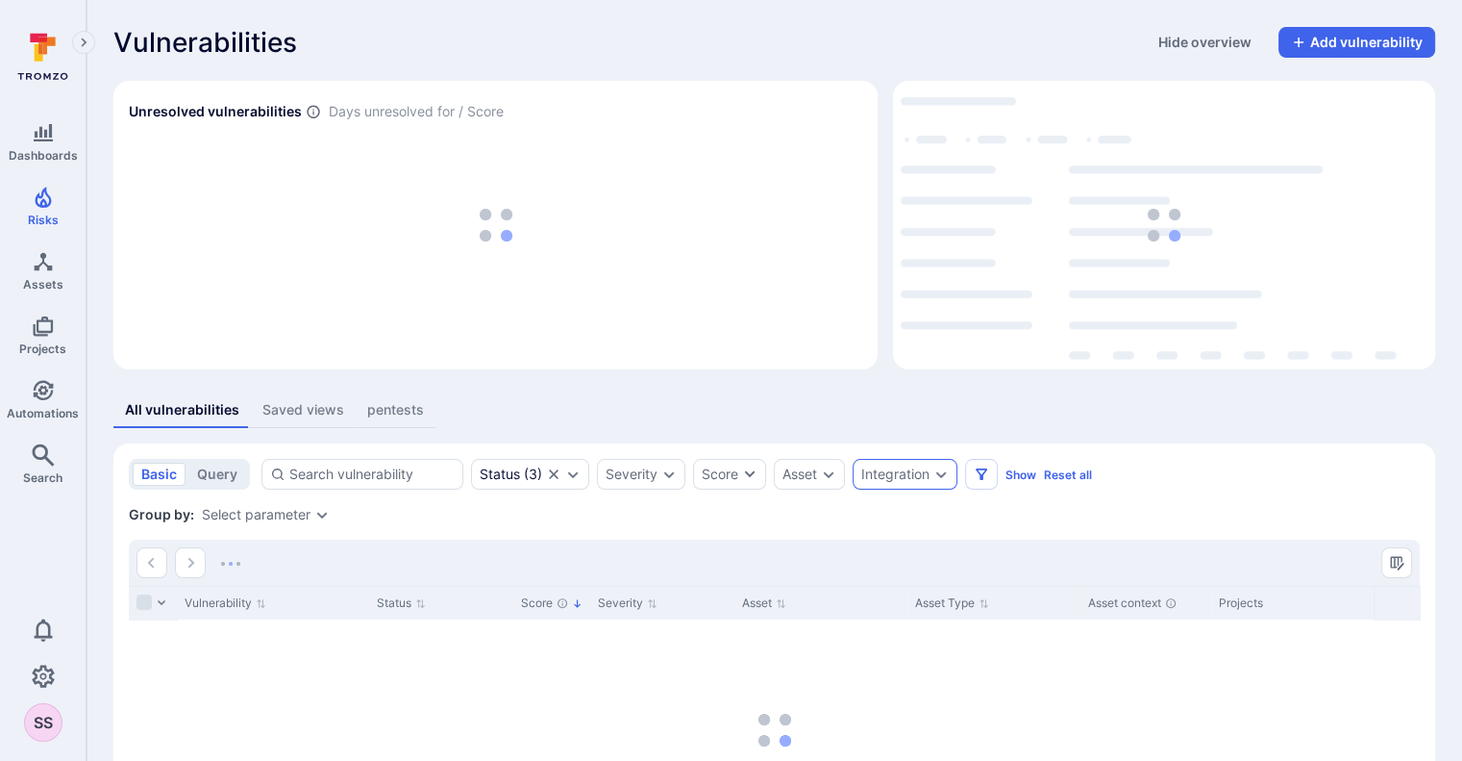
click at [885, 486] on div "Integration" at bounding box center [905, 474] width 105 height 31
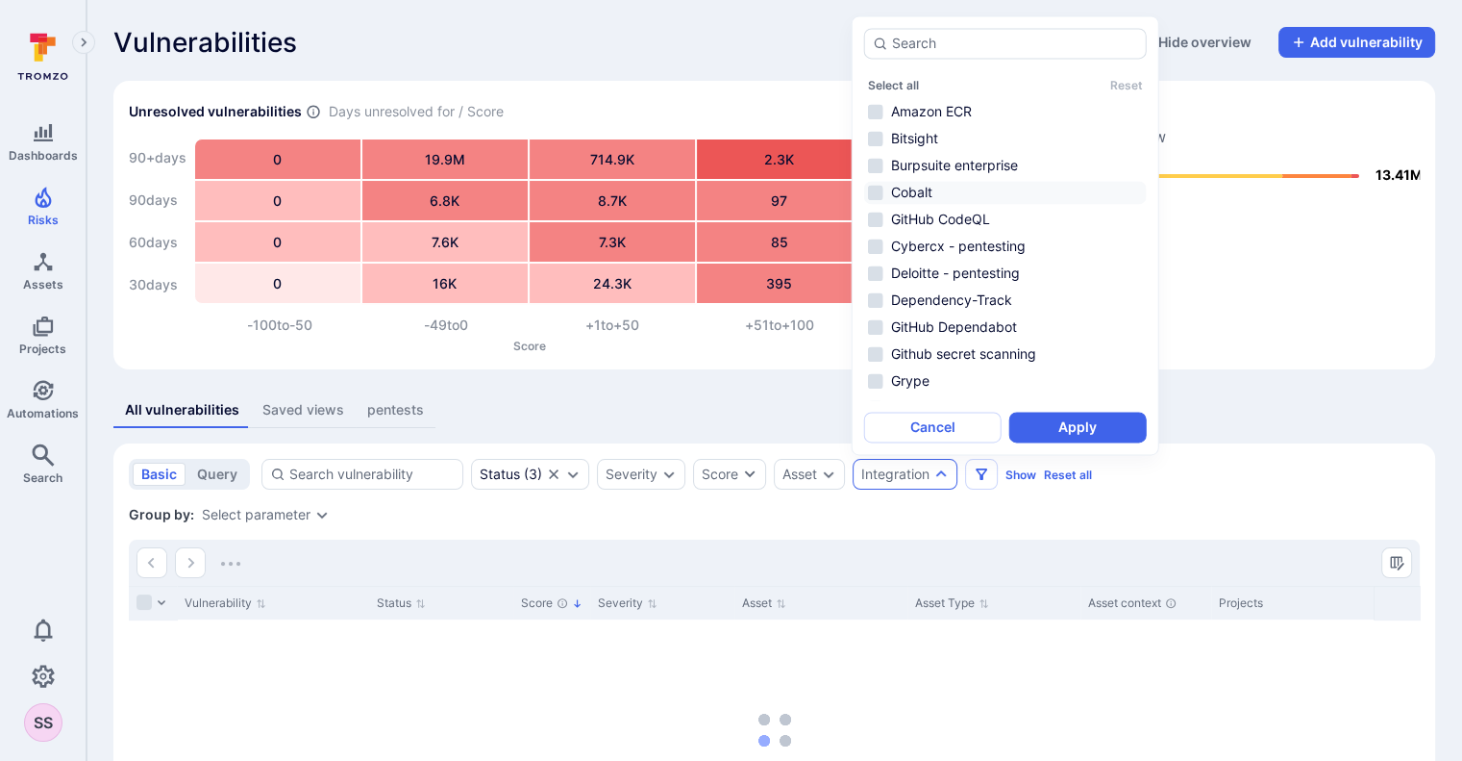
click at [889, 189] on li "Cobalt" at bounding box center [1005, 192] width 283 height 23
click at [1054, 437] on button "Apply" at bounding box center [1078, 426] width 137 height 31
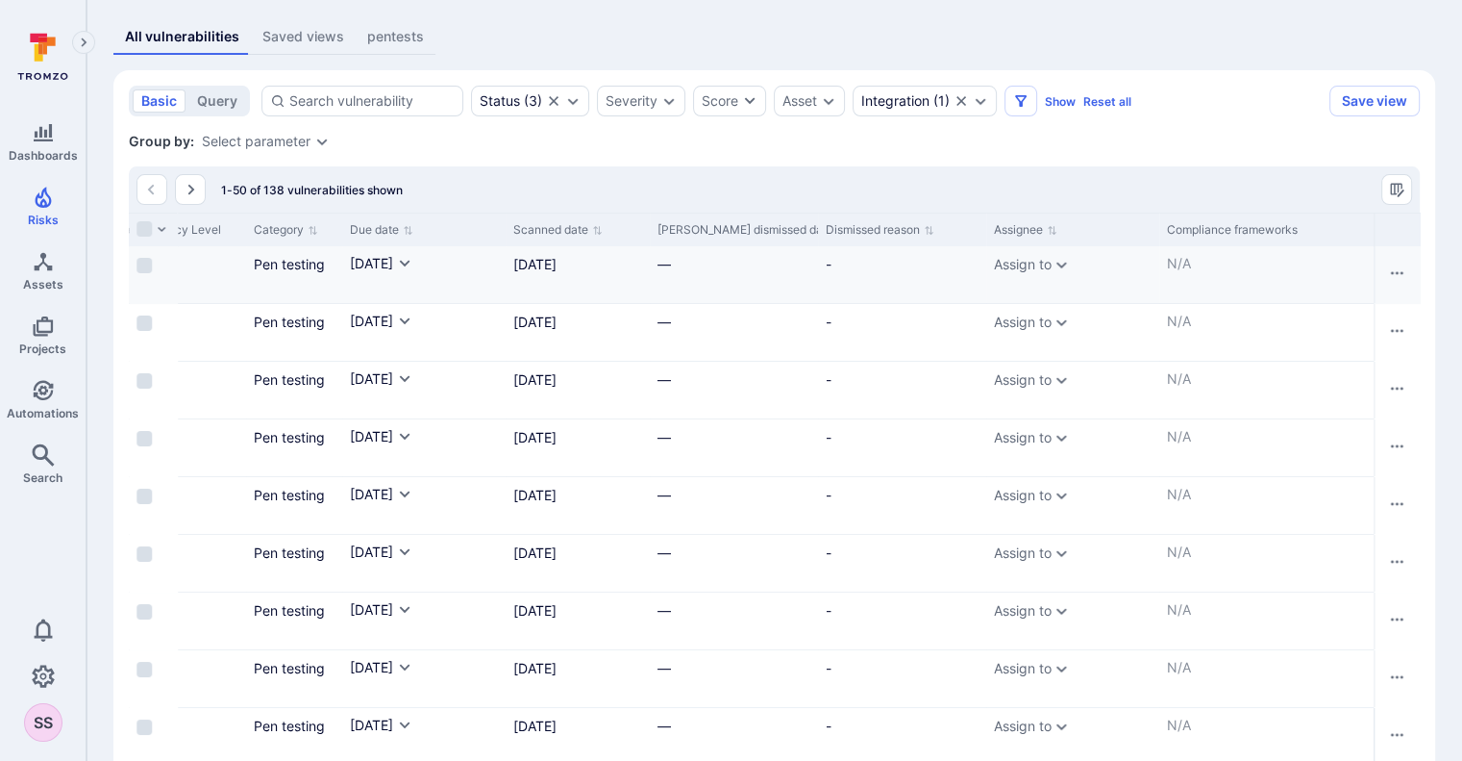
scroll to position [0, 1961]
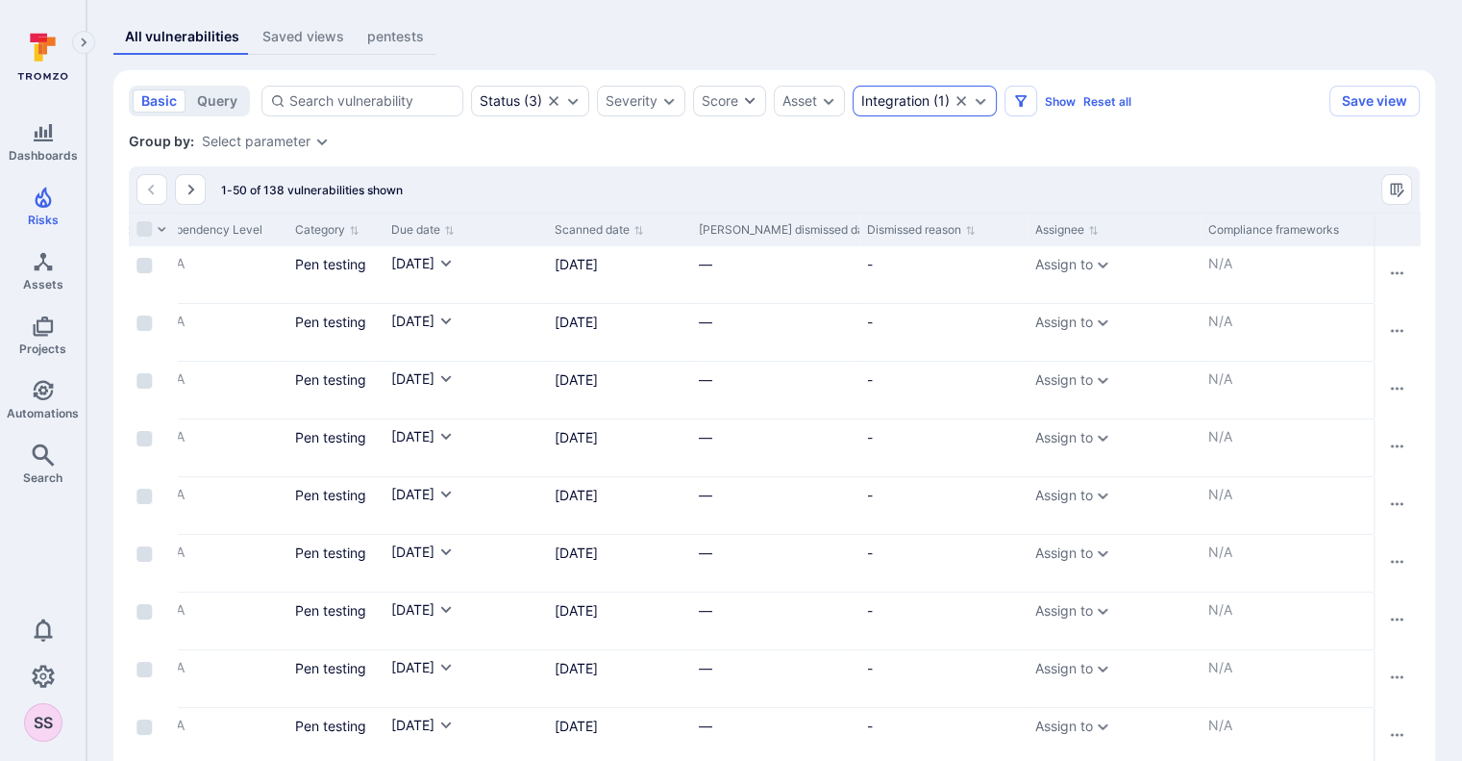
click at [961, 103] on icon "Clear selection" at bounding box center [962, 101] width 10 height 10
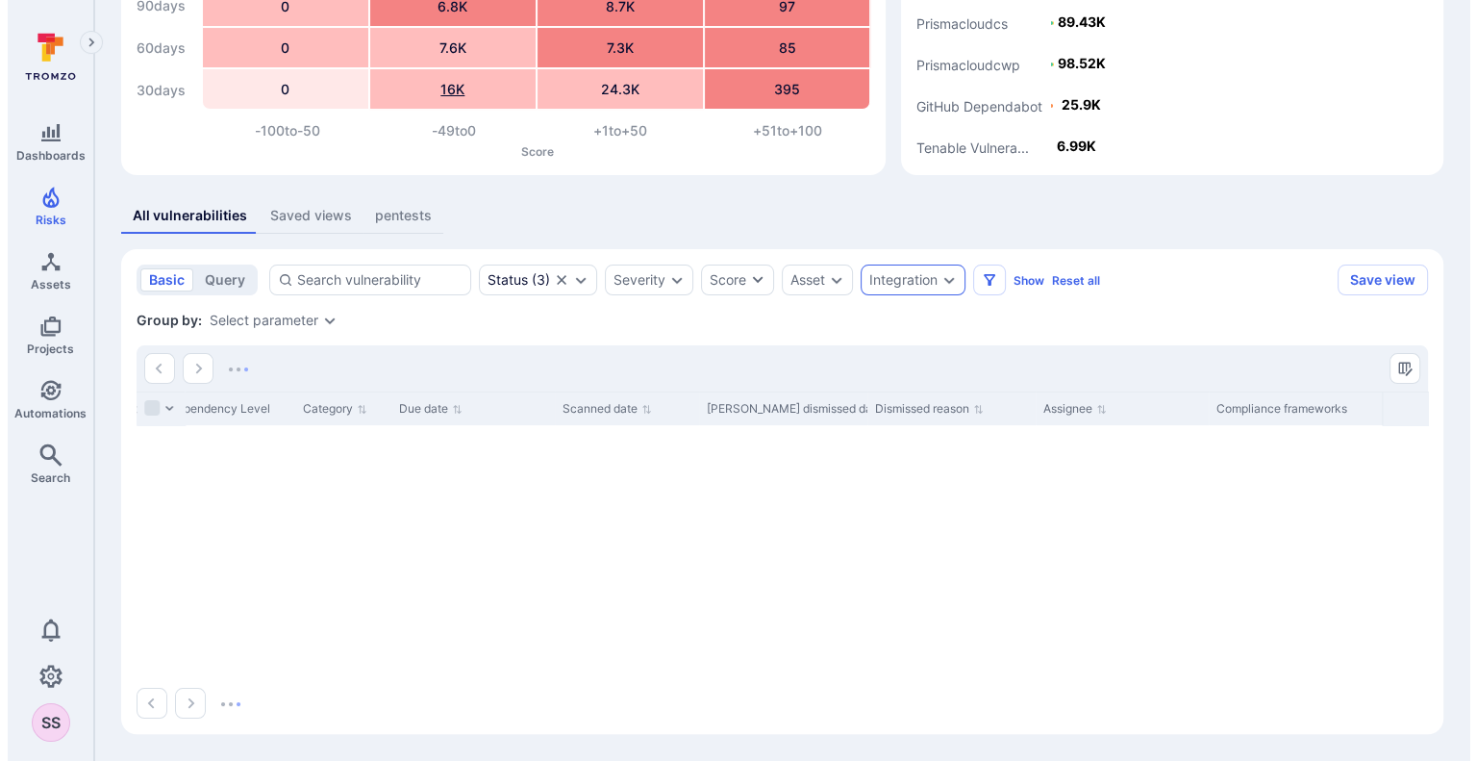
scroll to position [193, 0]
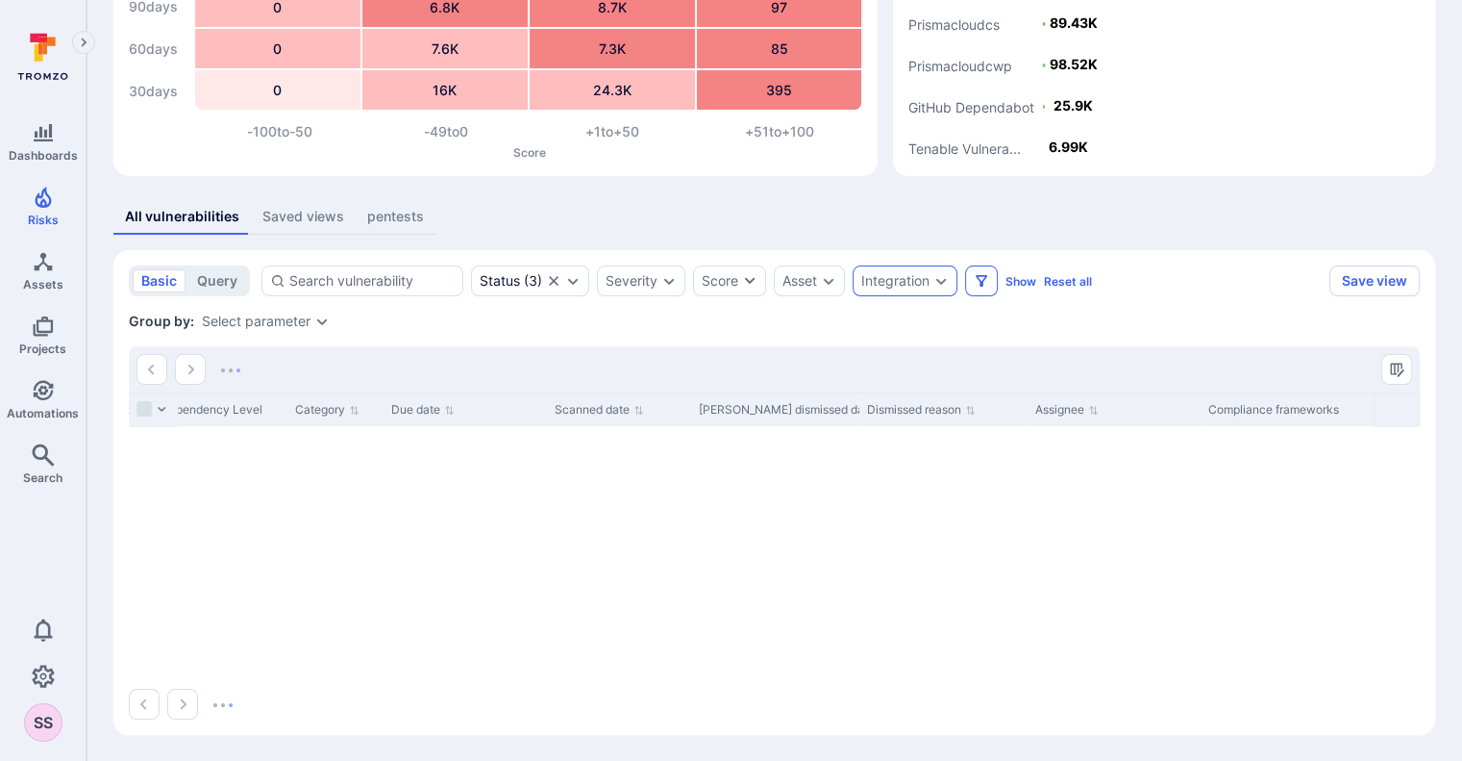
click at [985, 275] on icon "Filters" at bounding box center [982, 281] width 12 height 12
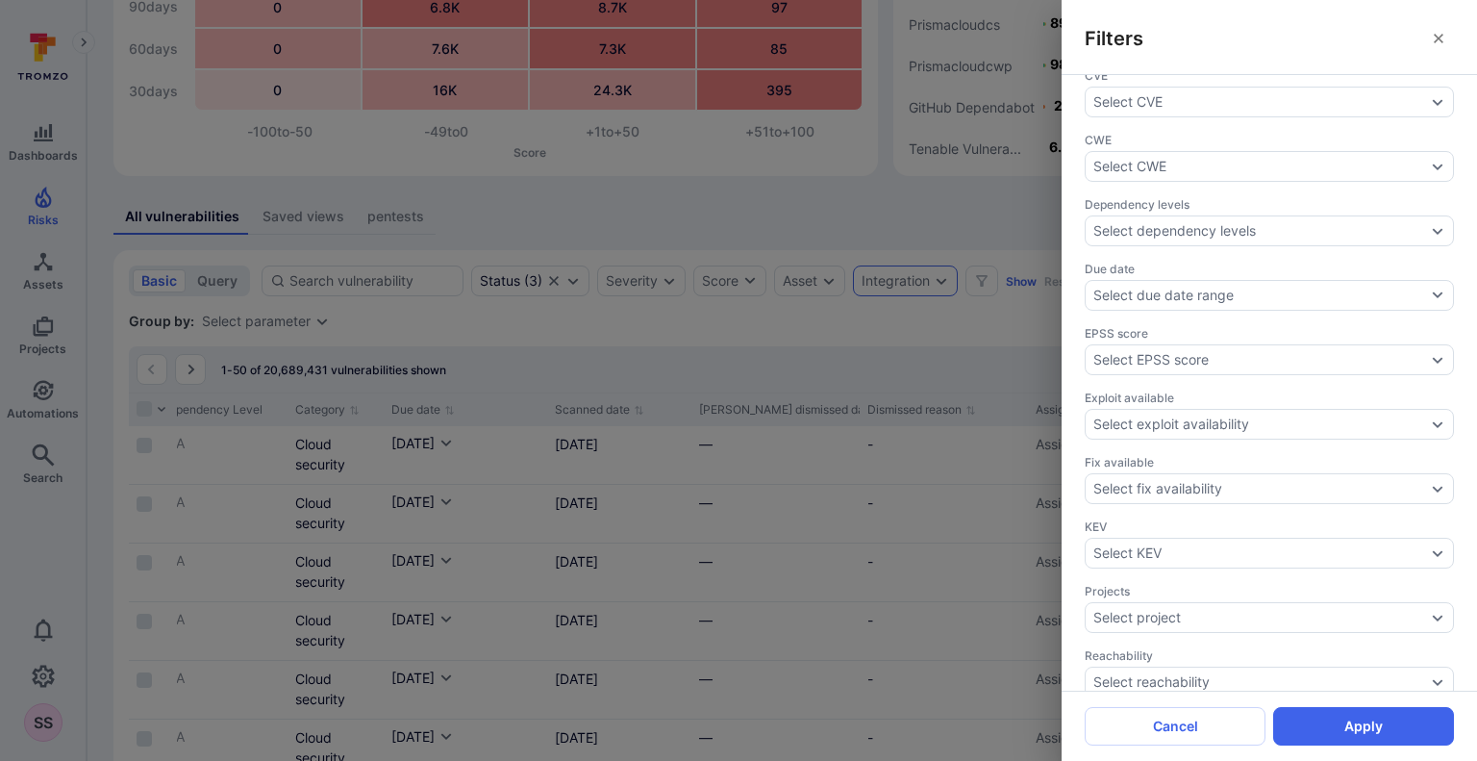
scroll to position [0, 0]
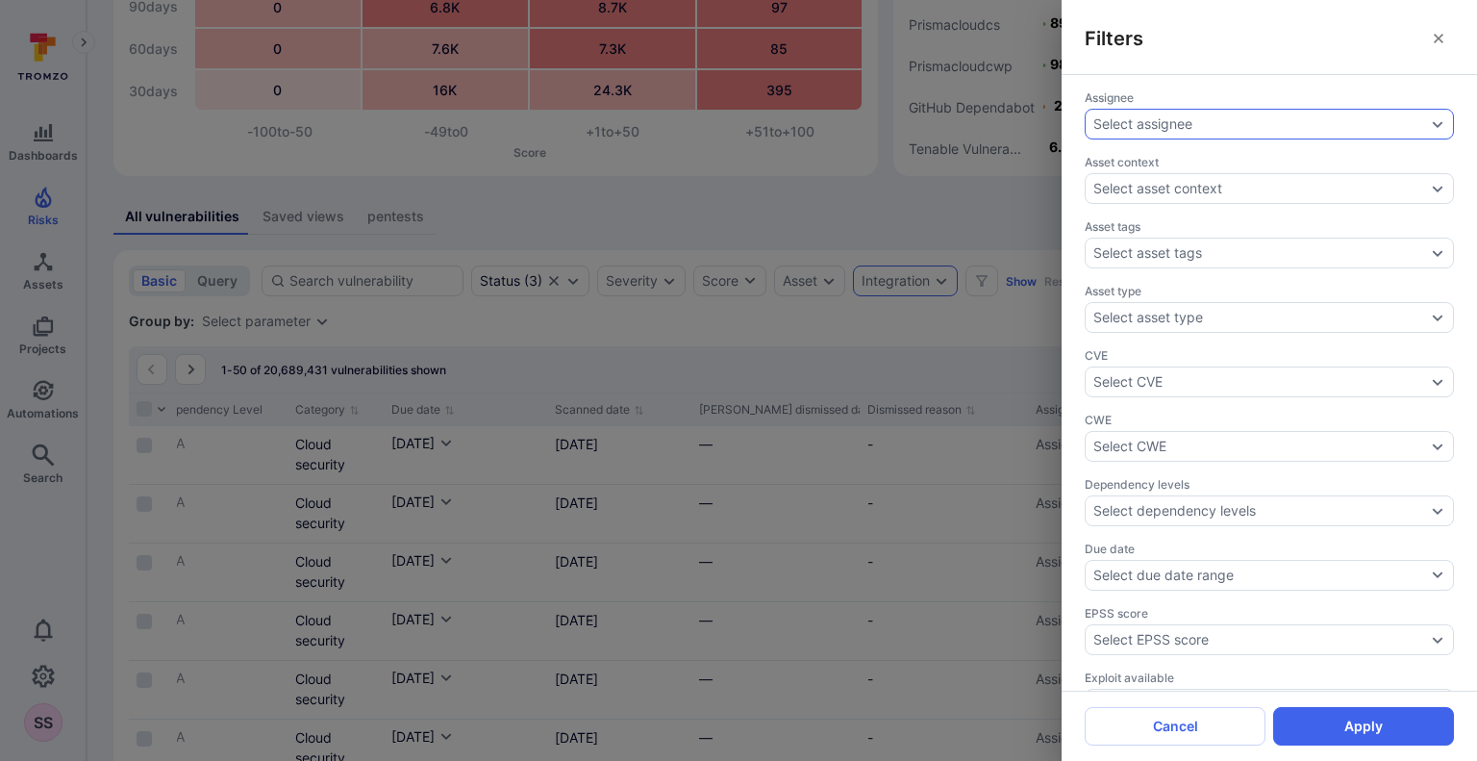
click at [1132, 123] on div "Select assignee" at bounding box center [1142, 123] width 99 height 15
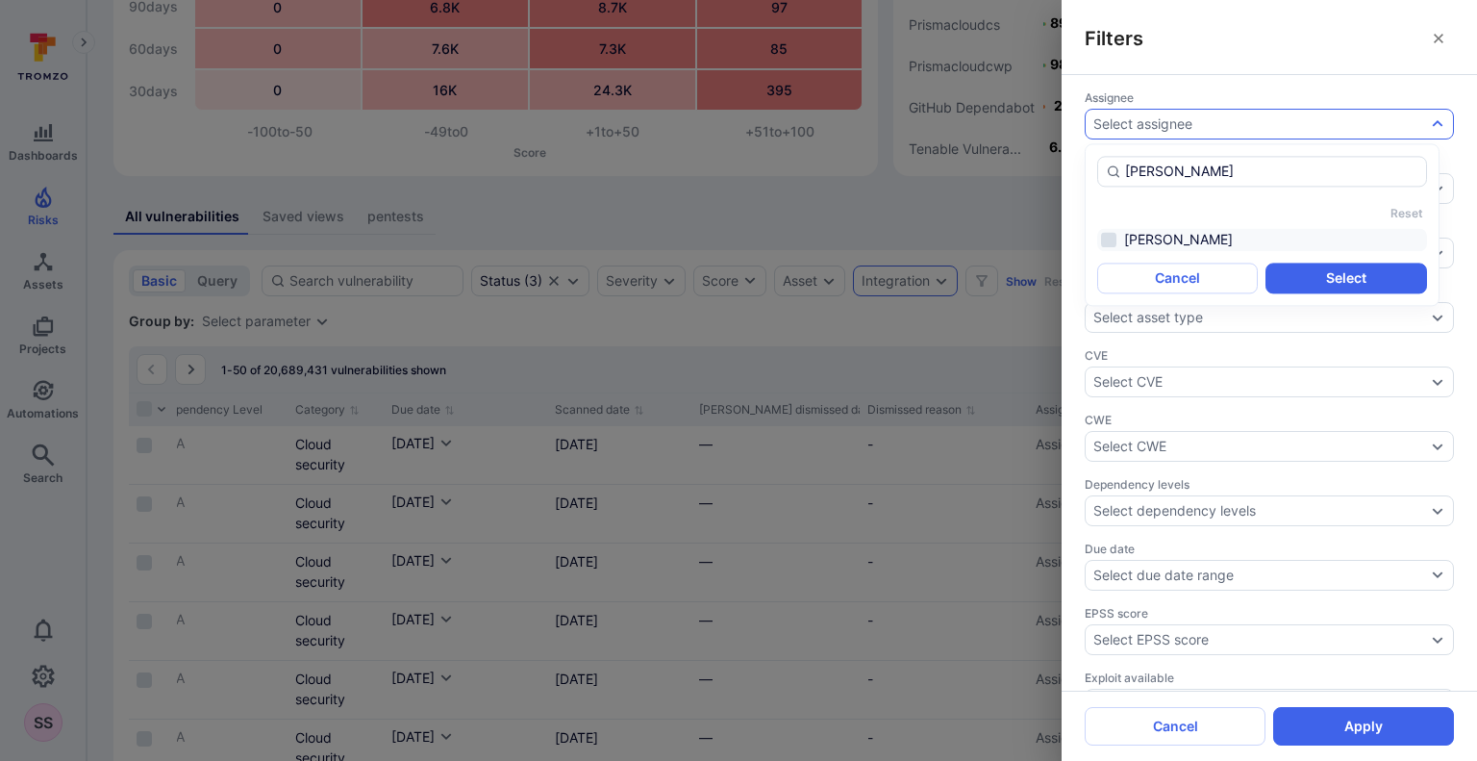
click at [1155, 244] on li "[PERSON_NAME]" at bounding box center [1262, 239] width 330 height 23
type input "[PERSON_NAME]"
click at [1265, 284] on button "Select" at bounding box center [1345, 277] width 161 height 31
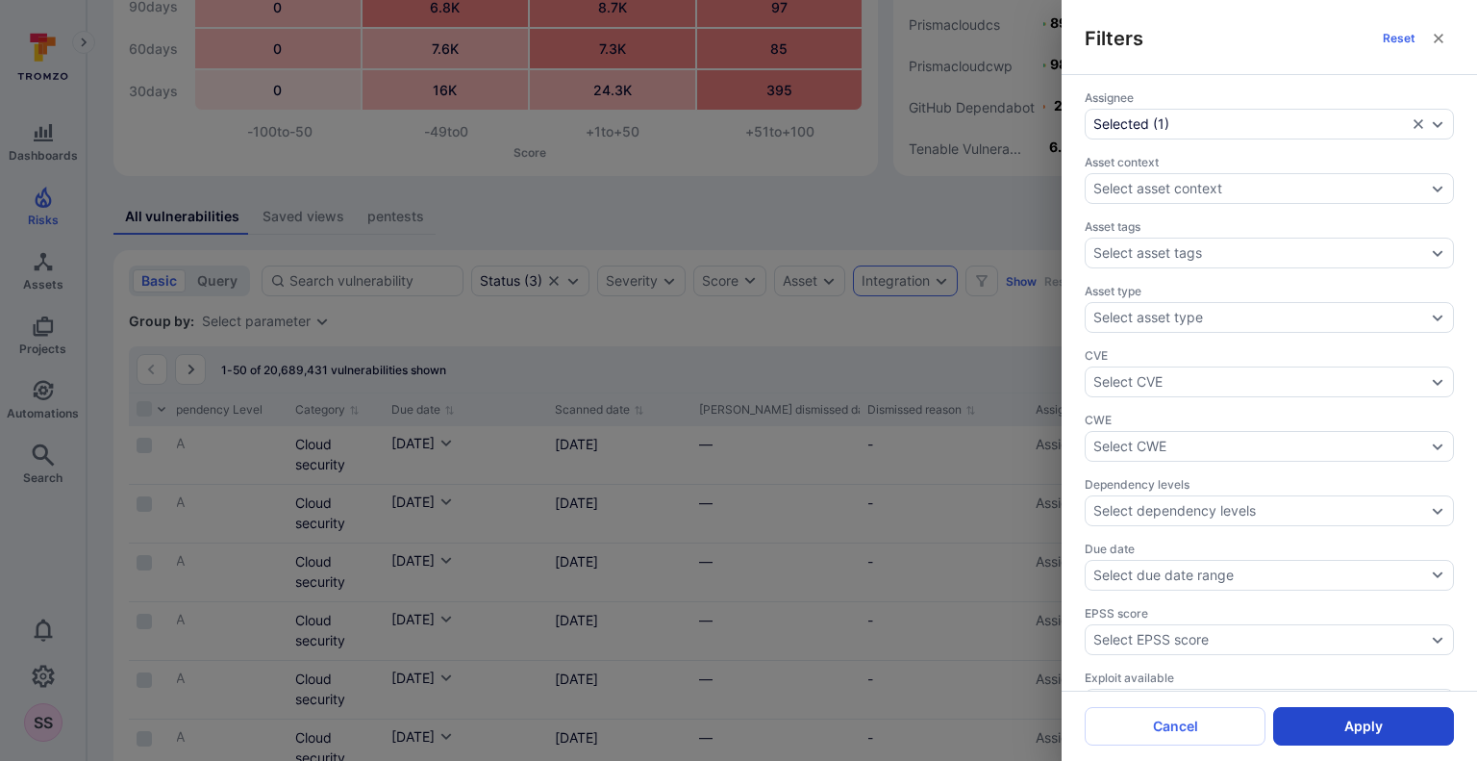
click at [1346, 725] on button "Apply" at bounding box center [1363, 726] width 181 height 38
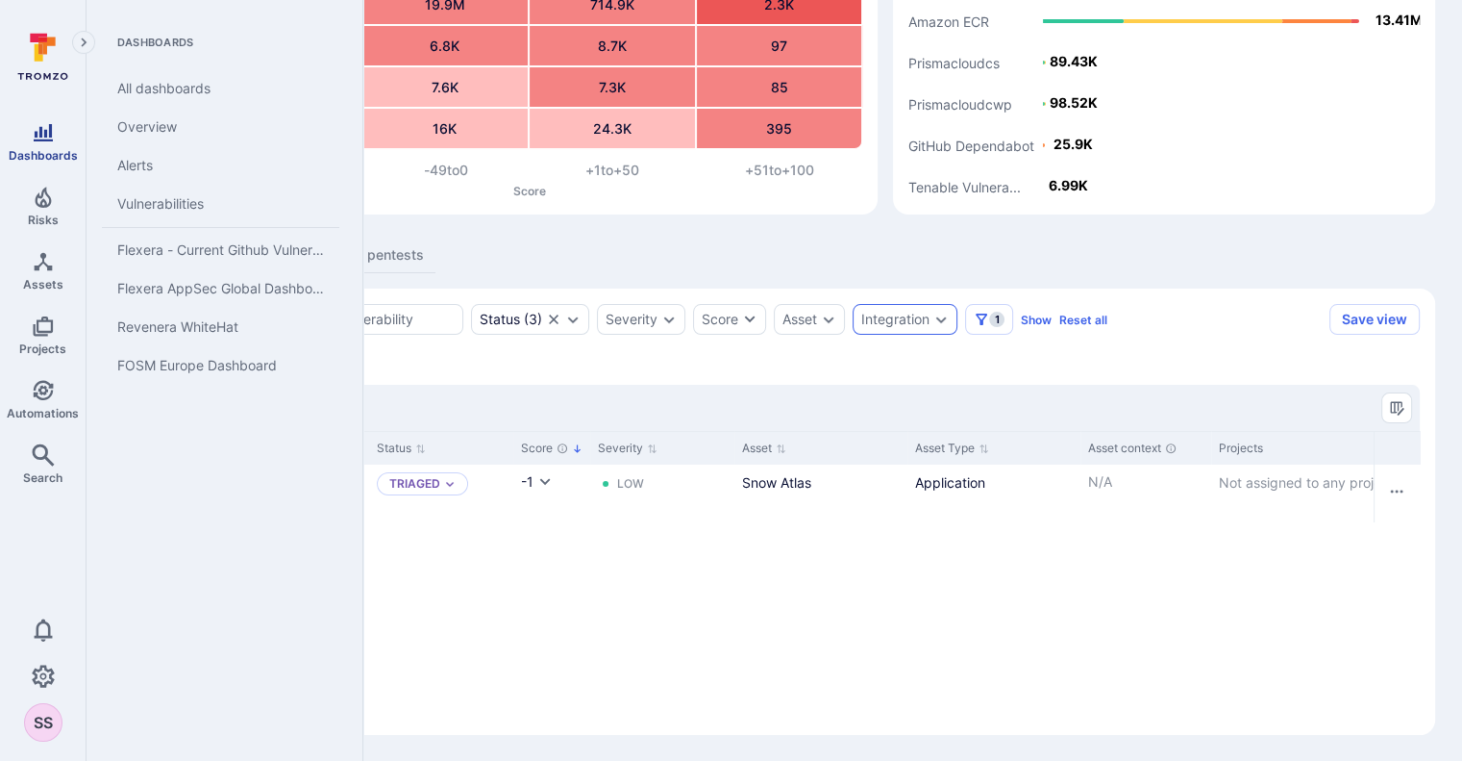
click at [35, 118] on link "Dashboards" at bounding box center [43, 141] width 86 height 57
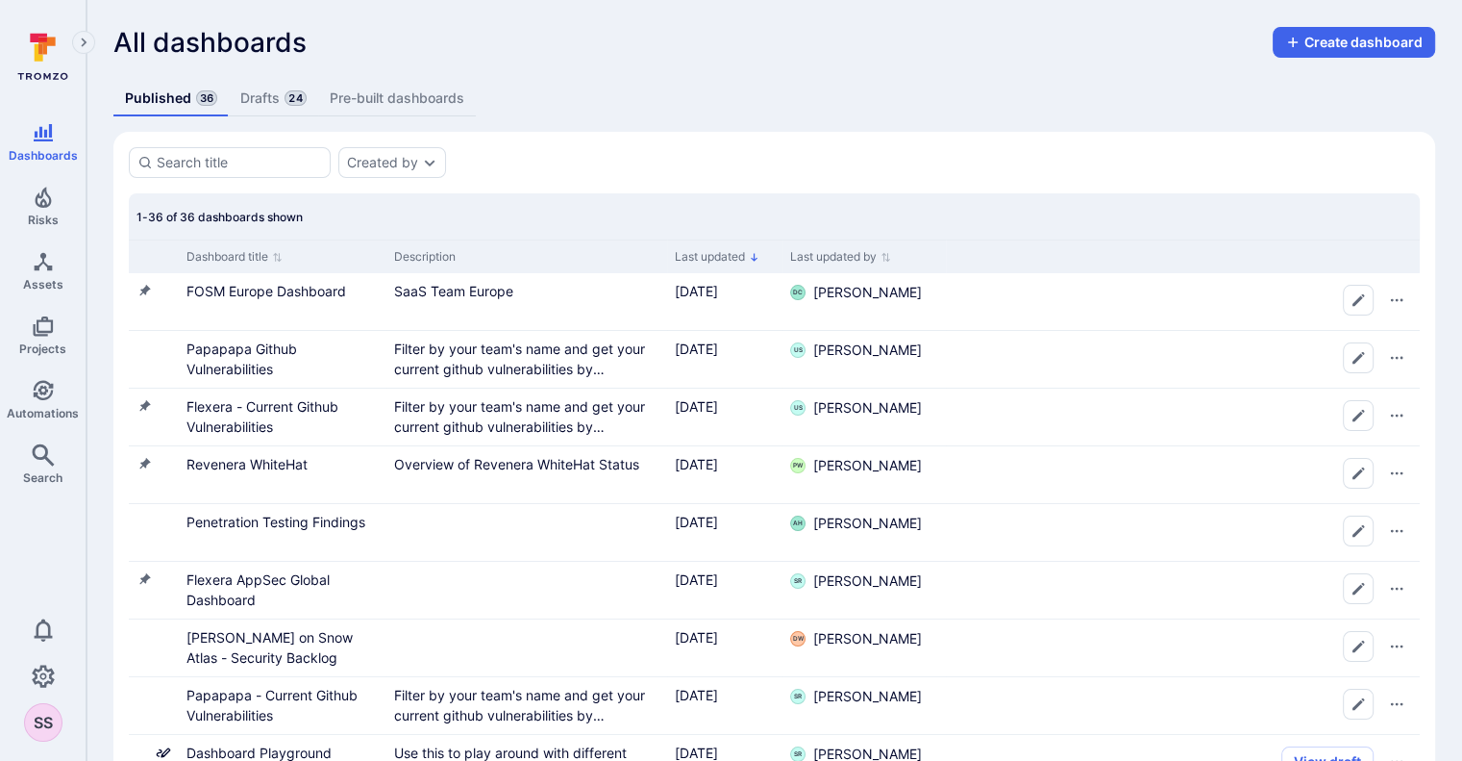
click at [271, 103] on link "Drafts 24" at bounding box center [273, 99] width 88 height 36
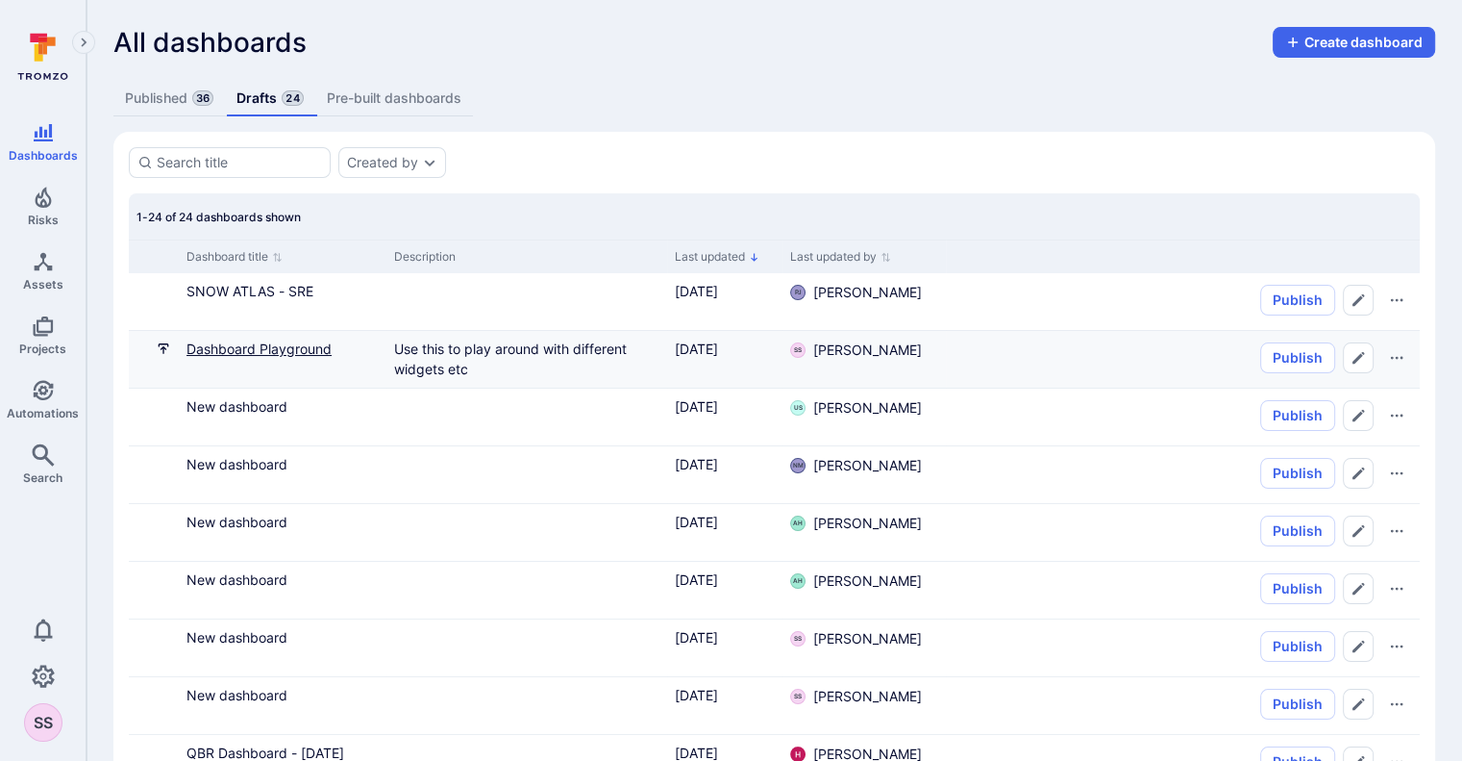
click at [256, 343] on link "Dashboard Playground" at bounding box center [259, 348] width 145 height 16
